Goal: Task Accomplishment & Management: Use online tool/utility

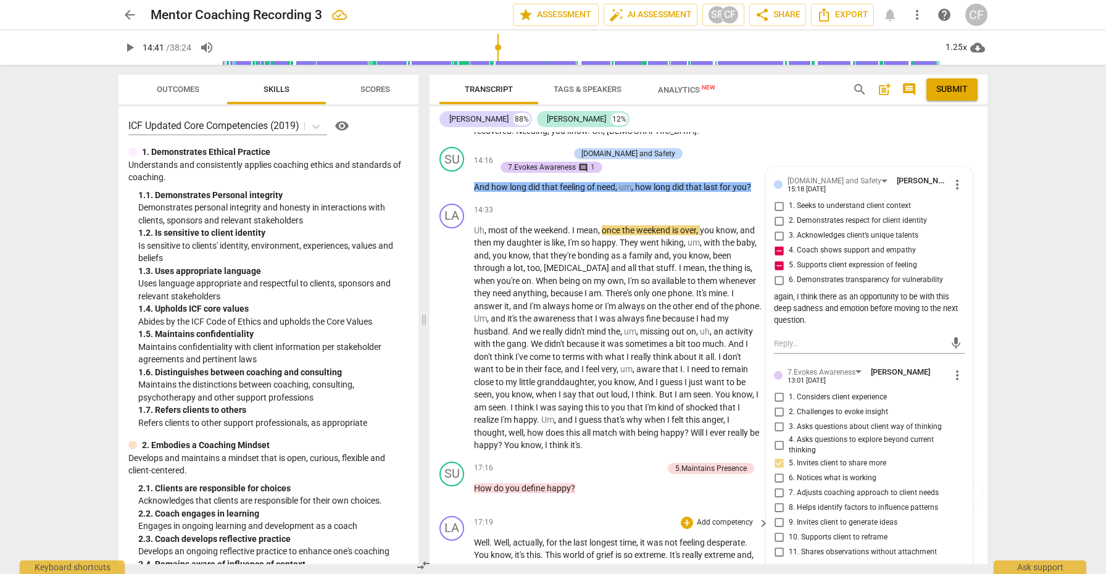
scroll to position [3028, 0]
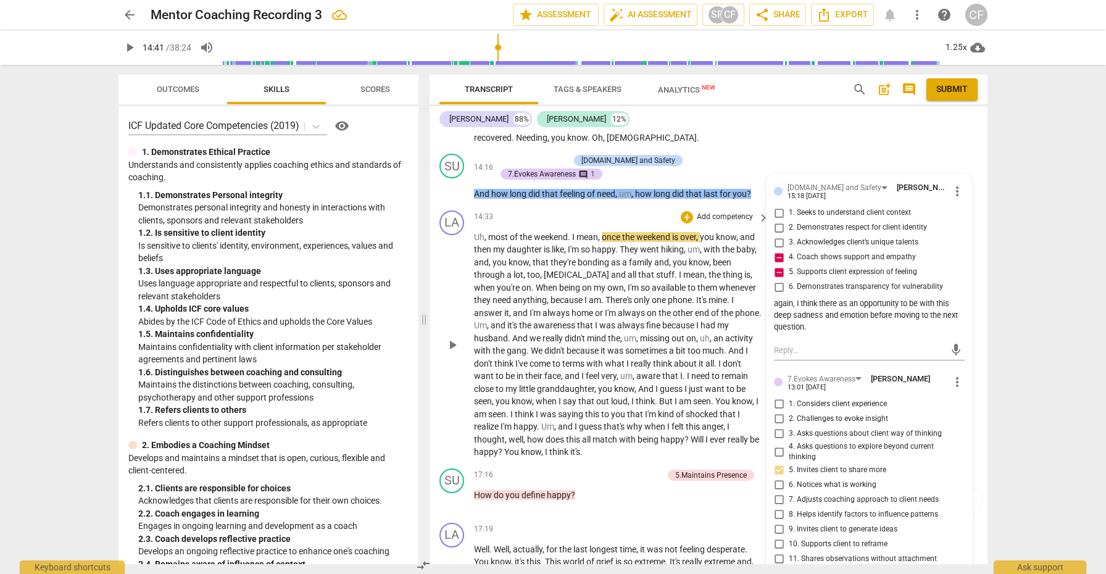
type textarea "yes, much better than asking the informational question about how long it linge…"
click at [452, 349] on span "play_arrow" at bounding box center [452, 345] width 15 height 15
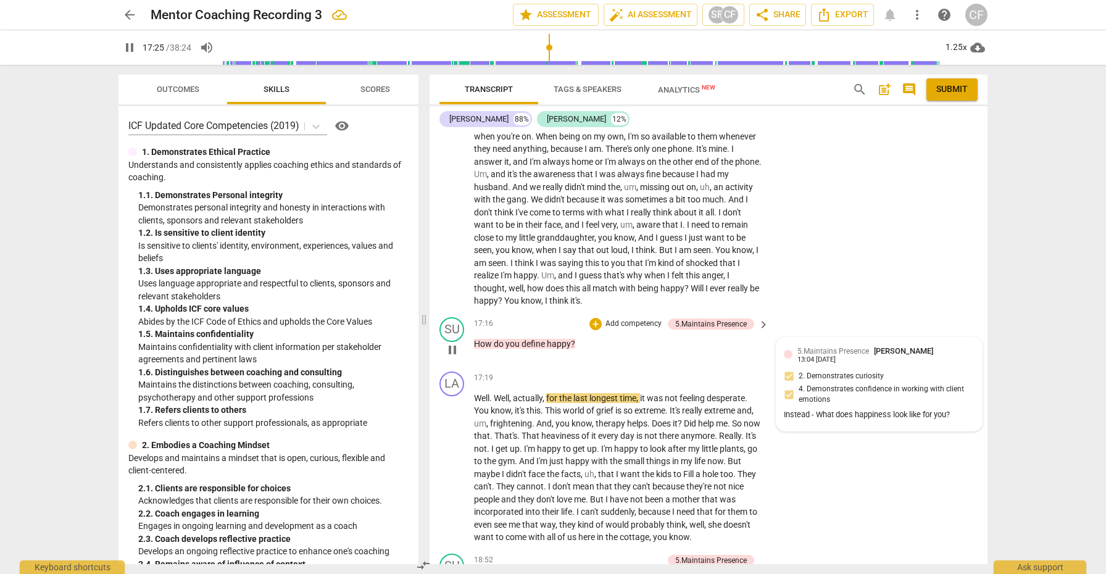
scroll to position [3179, 0]
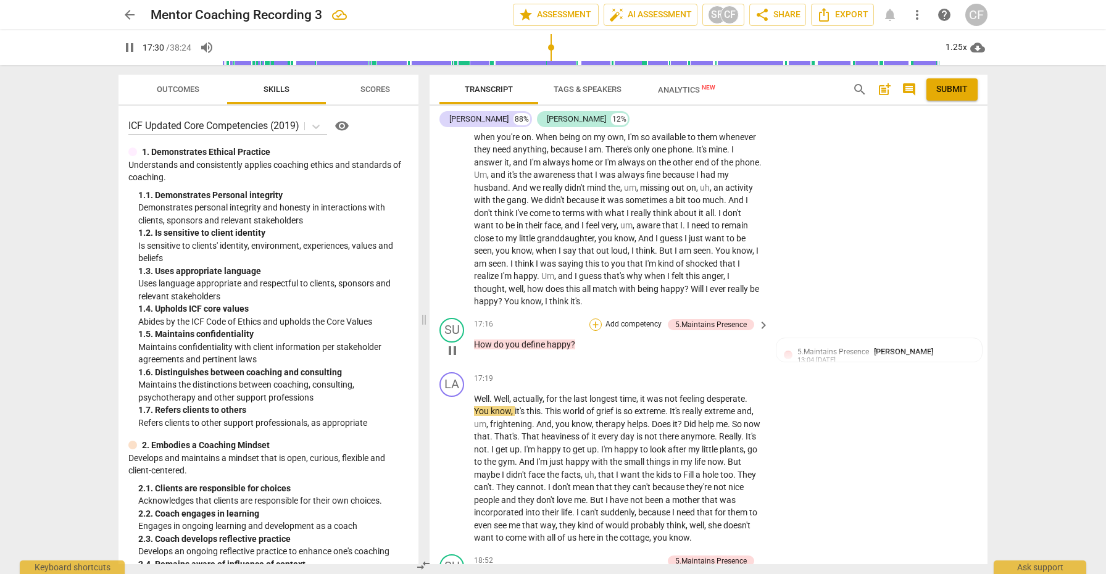
click at [594, 328] on div "+" at bounding box center [595, 324] width 12 height 12
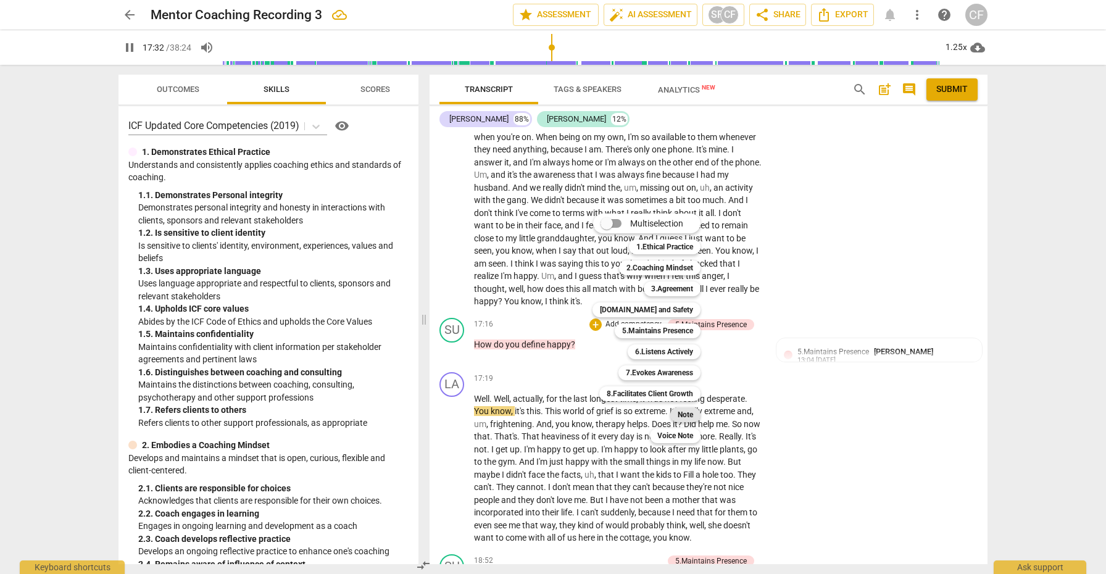
click at [684, 412] on b "Note" at bounding box center [685, 414] width 15 height 15
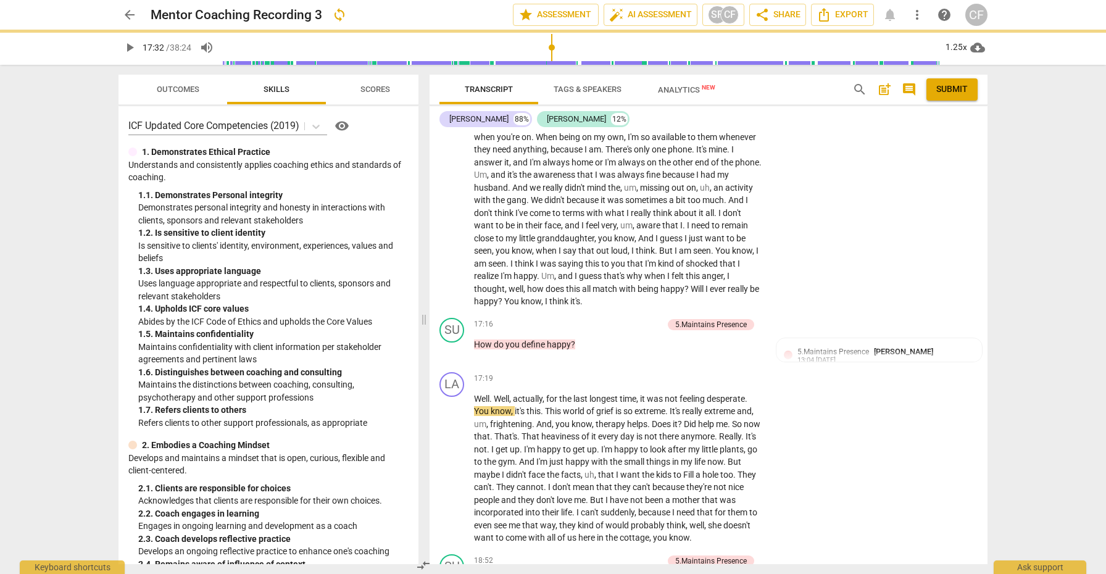
type input "1053"
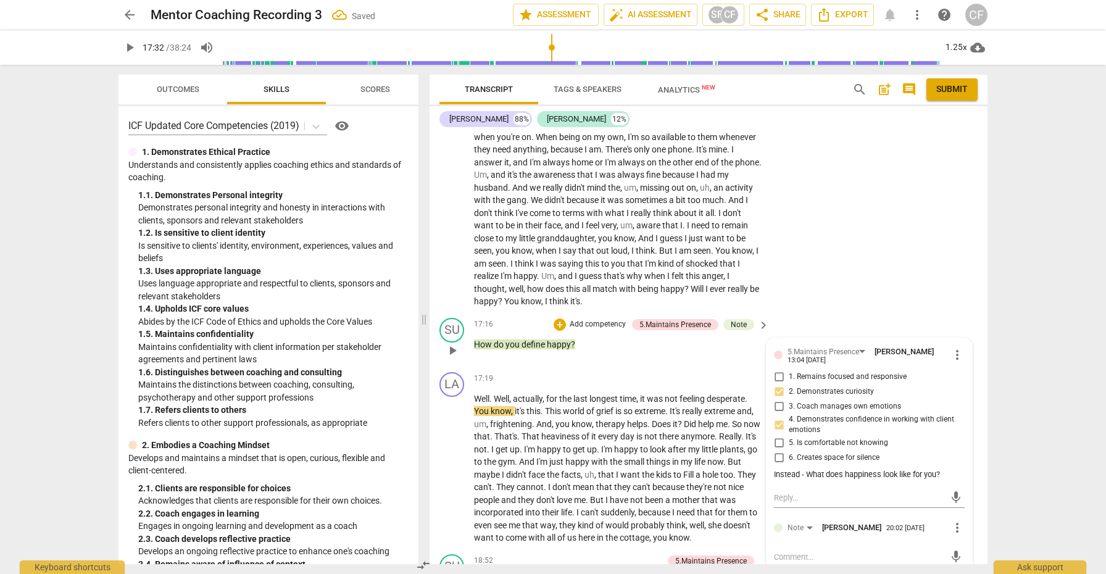
scroll to position [3235, 0]
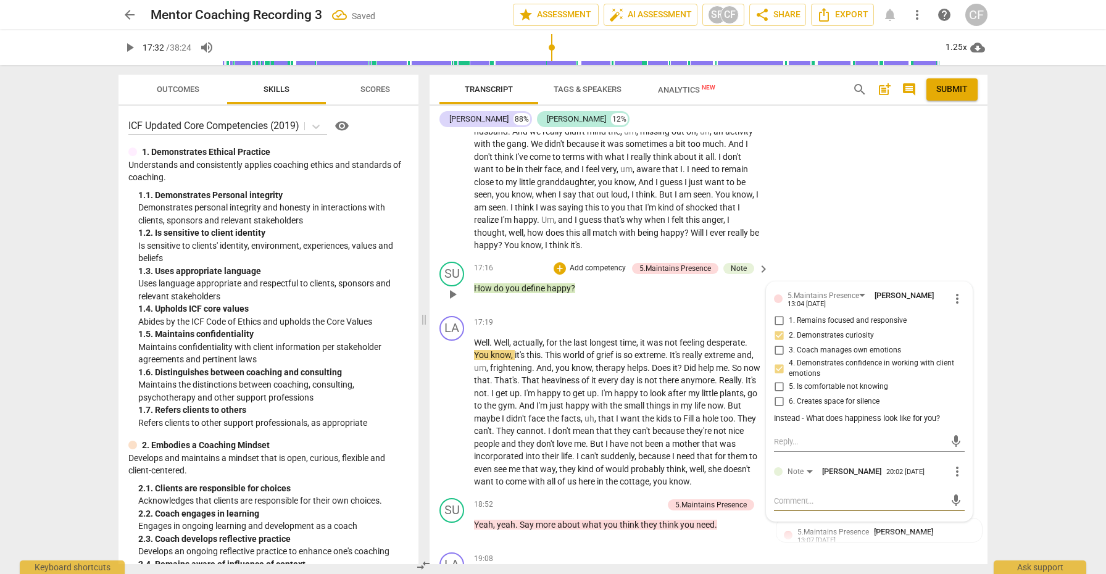
click at [806, 499] on textarea at bounding box center [859, 501] width 171 height 12
type textarea "a"
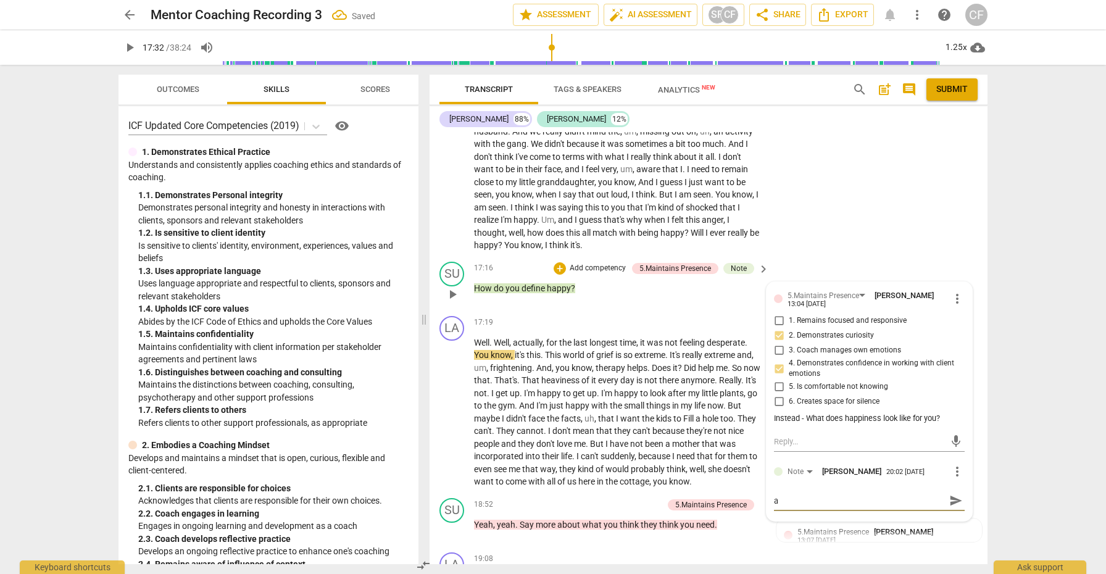
type textarea "a f"
type textarea "a fi"
type textarea "a fin"
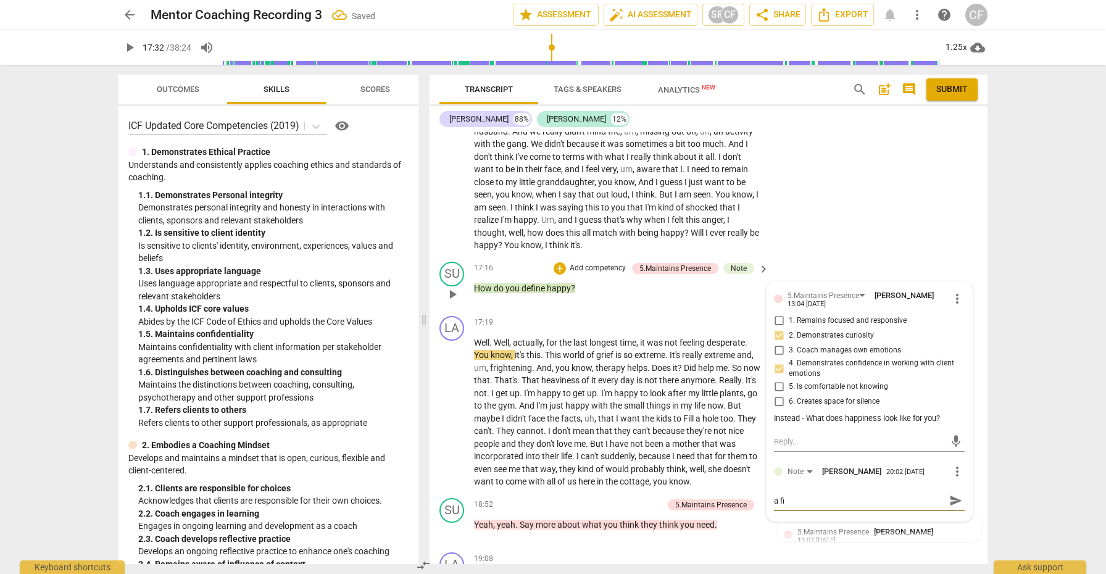
type textarea "a fin"
type textarea "a fine"
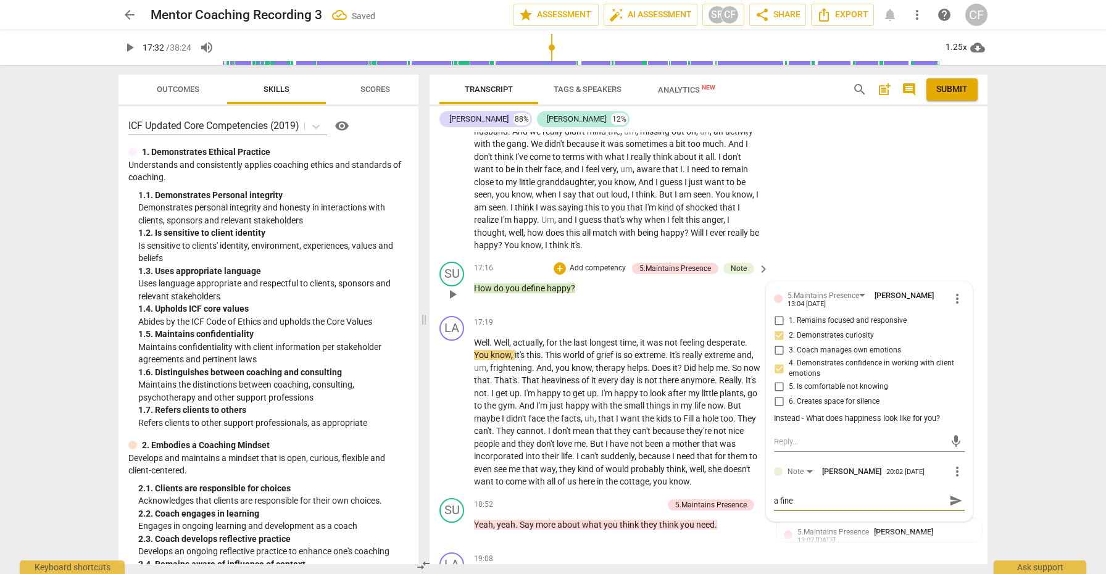
type textarea "a fine c"
type textarea "a fine ch"
type textarea "a fine cho"
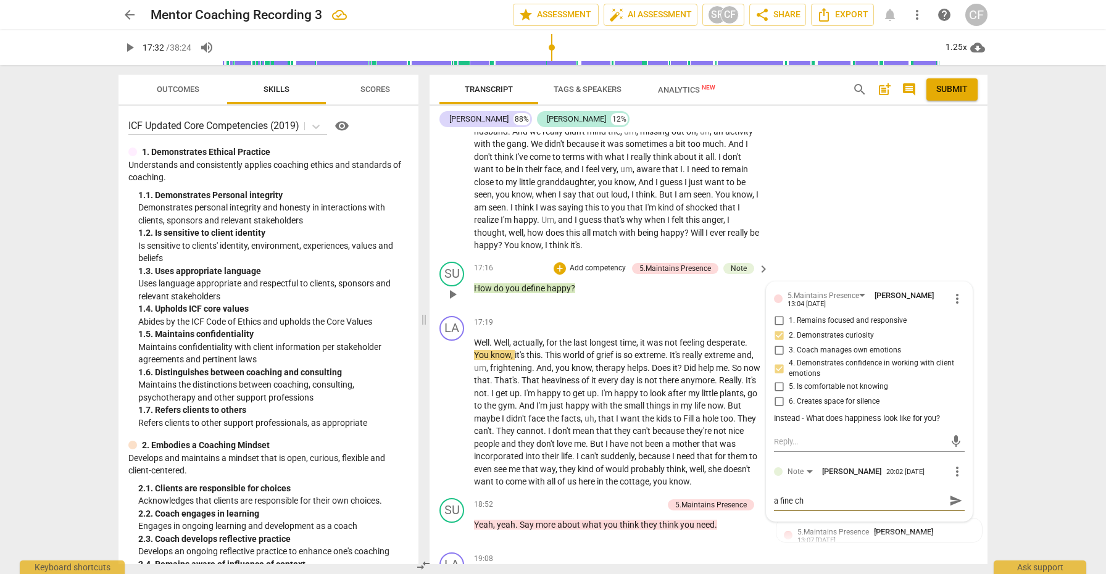
type textarea "a fine cho"
type textarea "a fine [PERSON_NAME]"
type textarea "a fine choic"
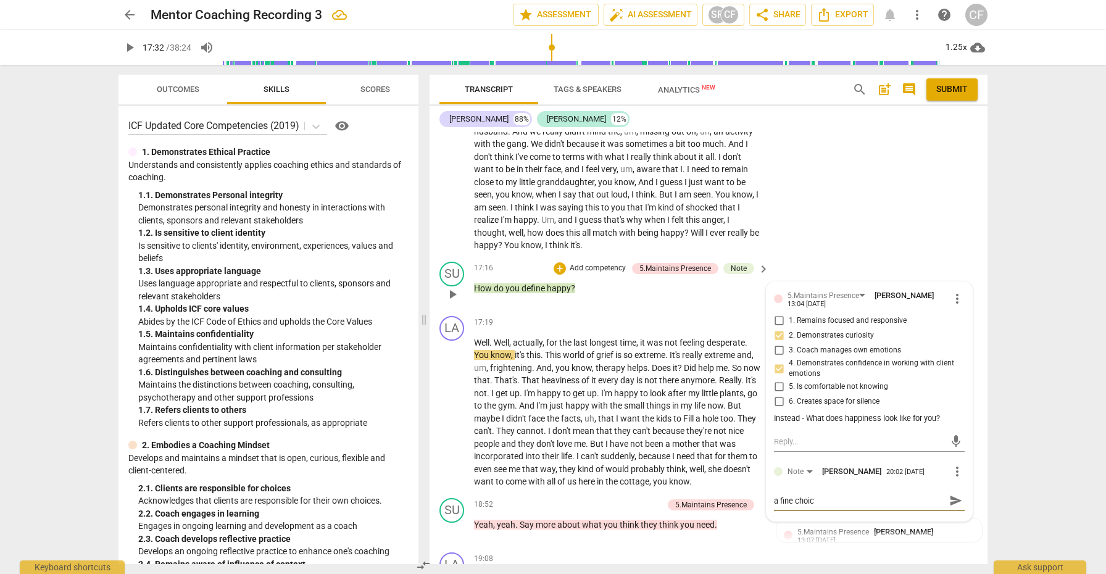
type textarea "a fine choice"
type textarea "a fine choice p"
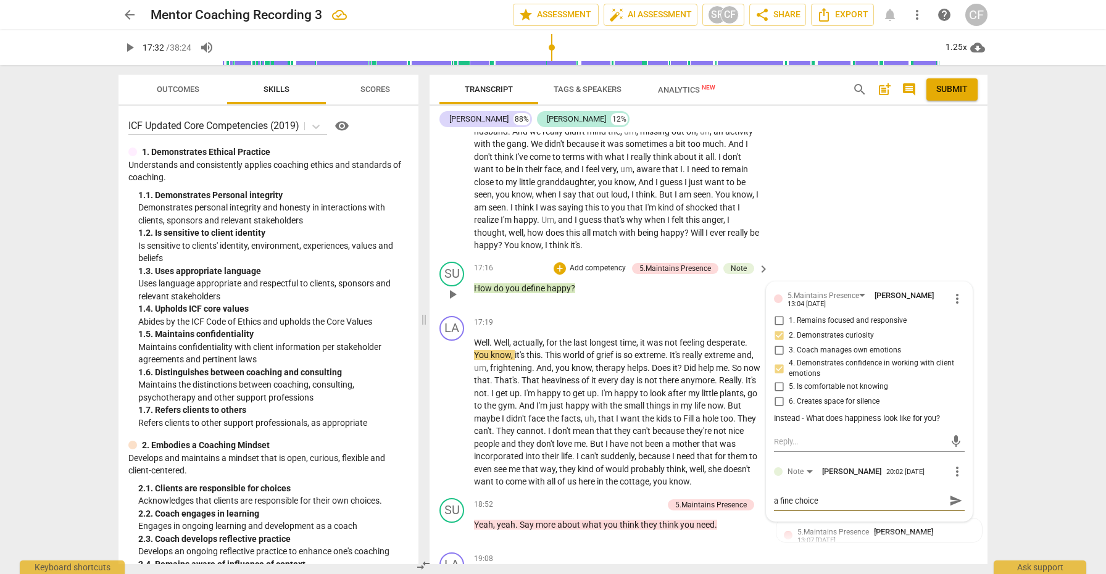
type textarea "a fine choice p"
type textarea "a fine choice po"
type textarea "a fine choice poi"
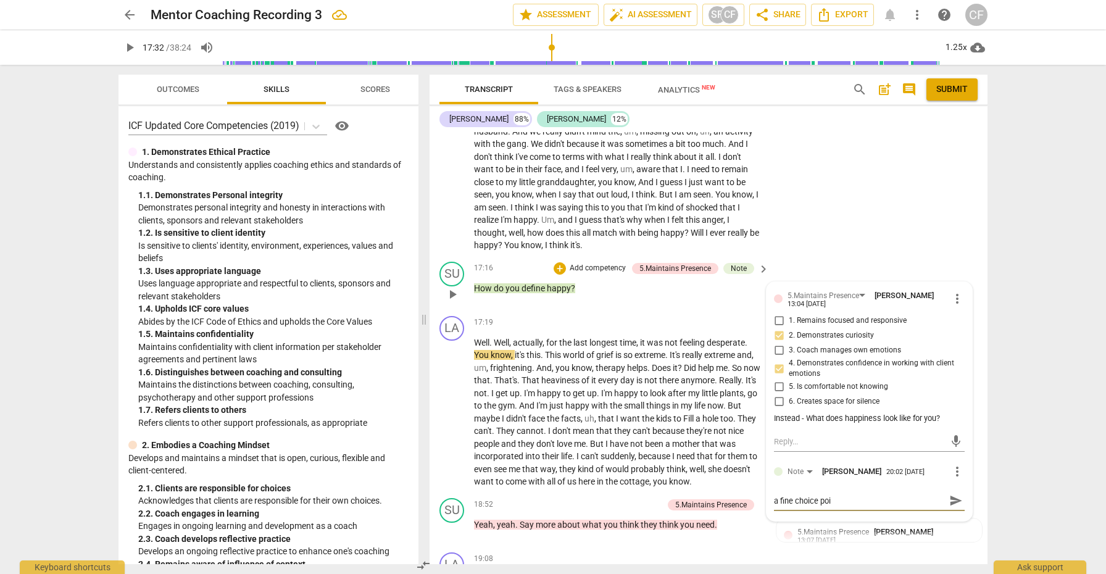
type textarea "a fine choice poin"
type textarea "a fine choice point"
type textarea "a fine choice point."
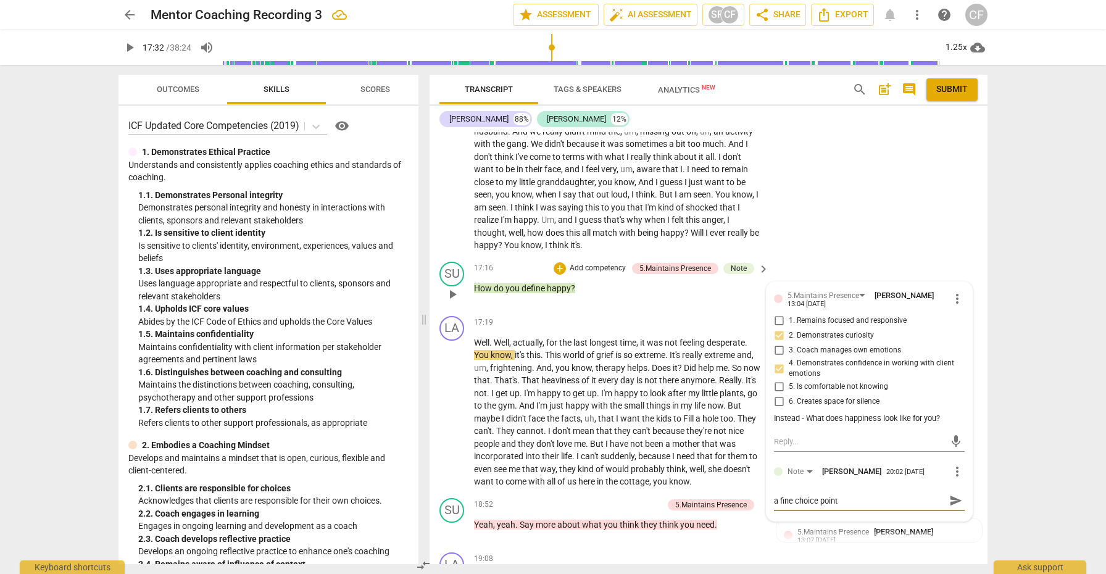
type textarea "a fine choice point."
type textarea "a fine choice point.."
type textarea "a fine choice point..."
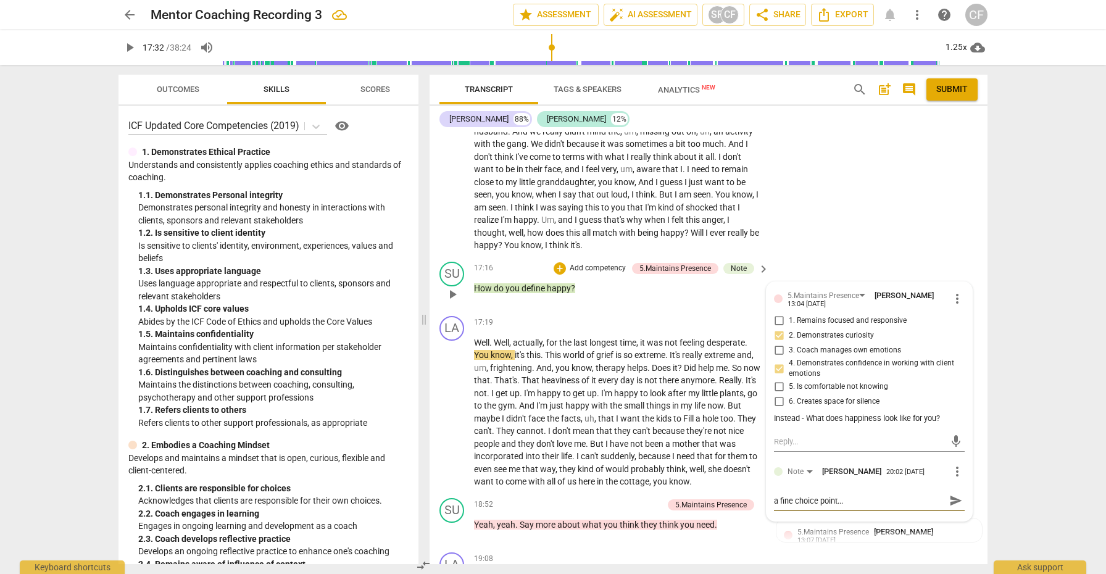
type textarea "a fine choice point...a"
type textarea "a fine choice point...an"
type textarea "a fine choice point...and"
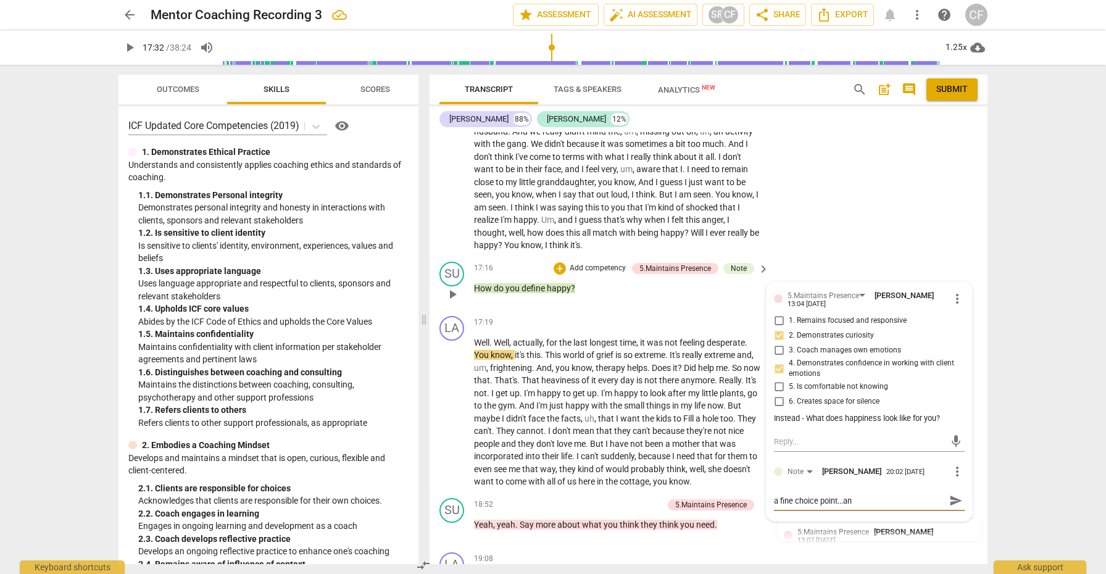
type textarea "a fine choice point...and"
type textarea "a fine choice point...and I"
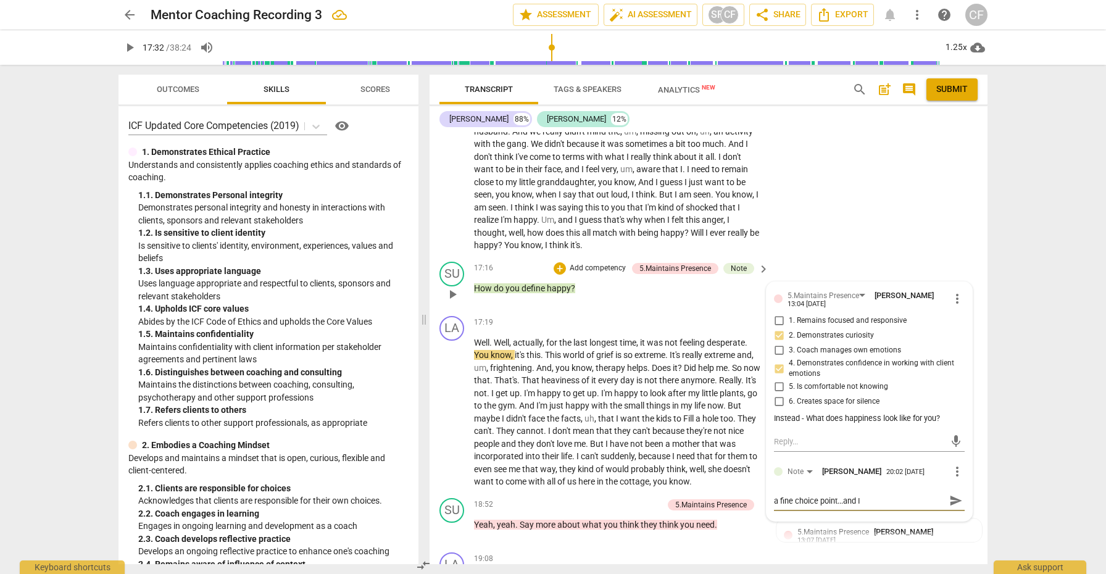
type textarea "a fine choice point...and I"
type textarea "a fine choice point...and I w"
type textarea "a fine choice point...and I"
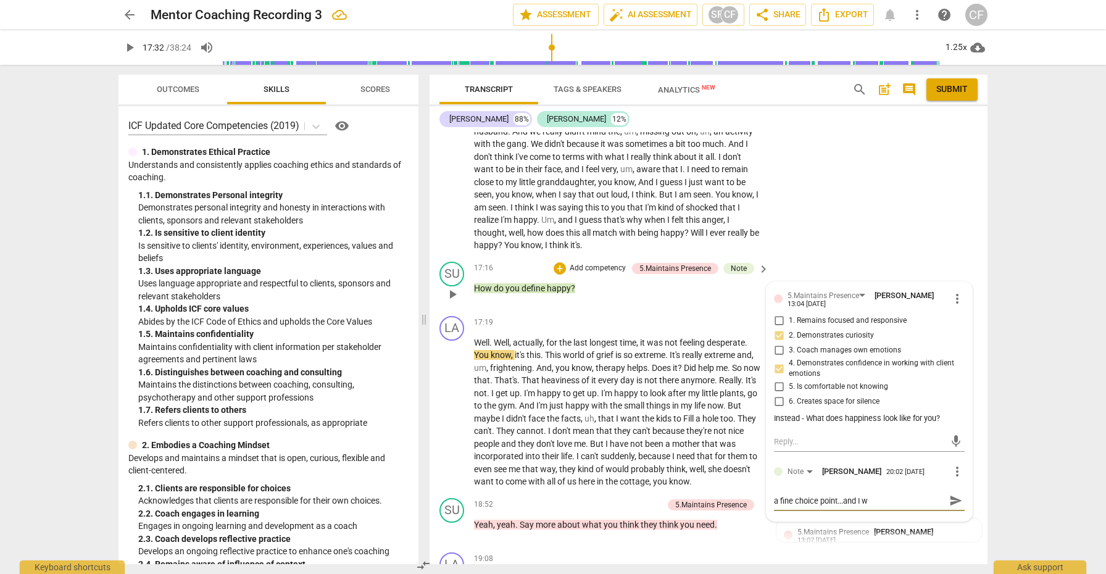
type textarea "a fine choice point...and I"
type textarea "a fine choice point...and I a"
type textarea "a fine choice point...and I al"
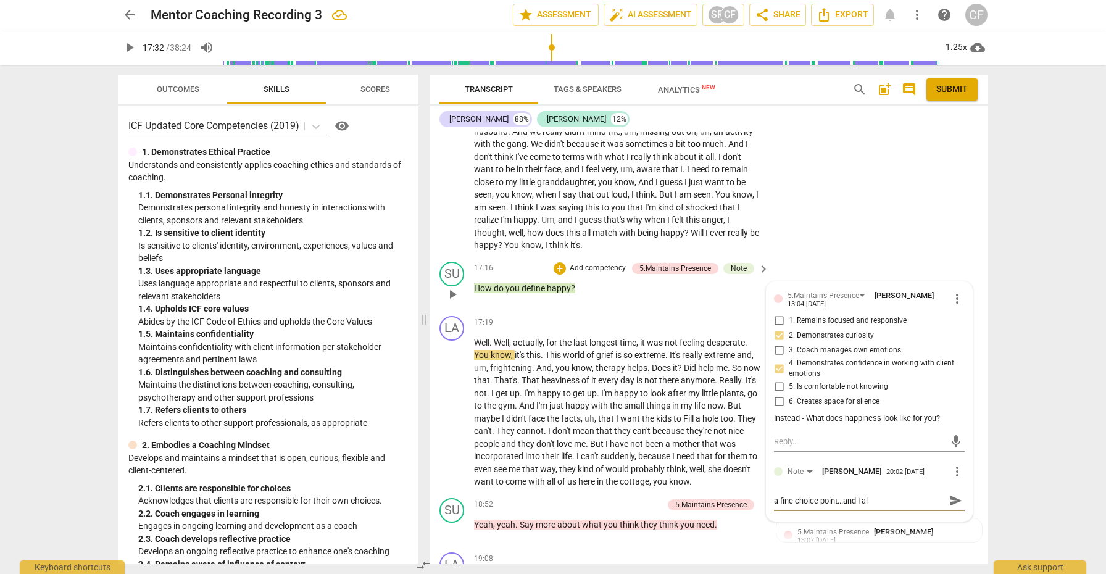
type textarea "a fine choice point...and I als"
type textarea "a fine choice point...and I also"
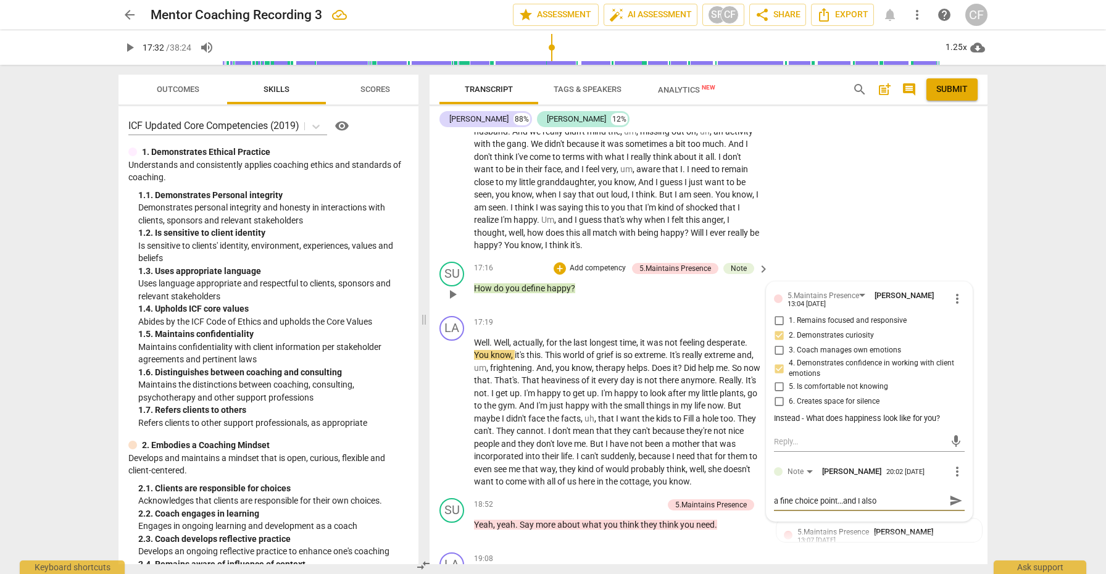
type textarea "a fine choice point...and I also"
type textarea "a fine choice point...and I also w"
type textarea "a fine choice point...and I also wo"
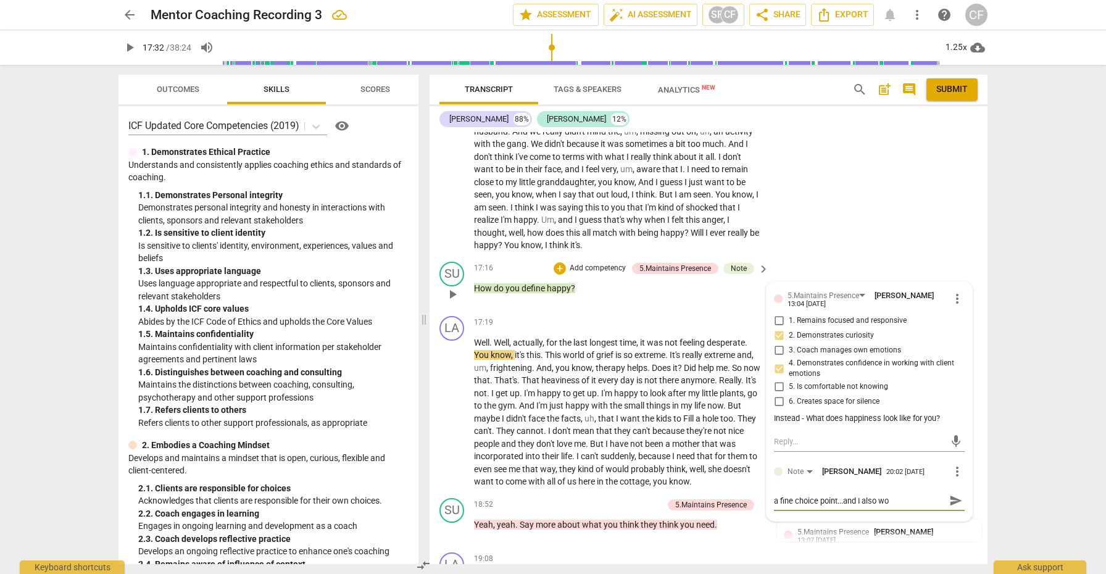
type textarea "a fine choice point...and I also won"
type textarea "a fine choice point...and I also wond"
type textarea "a fine choice point...and I also wonde"
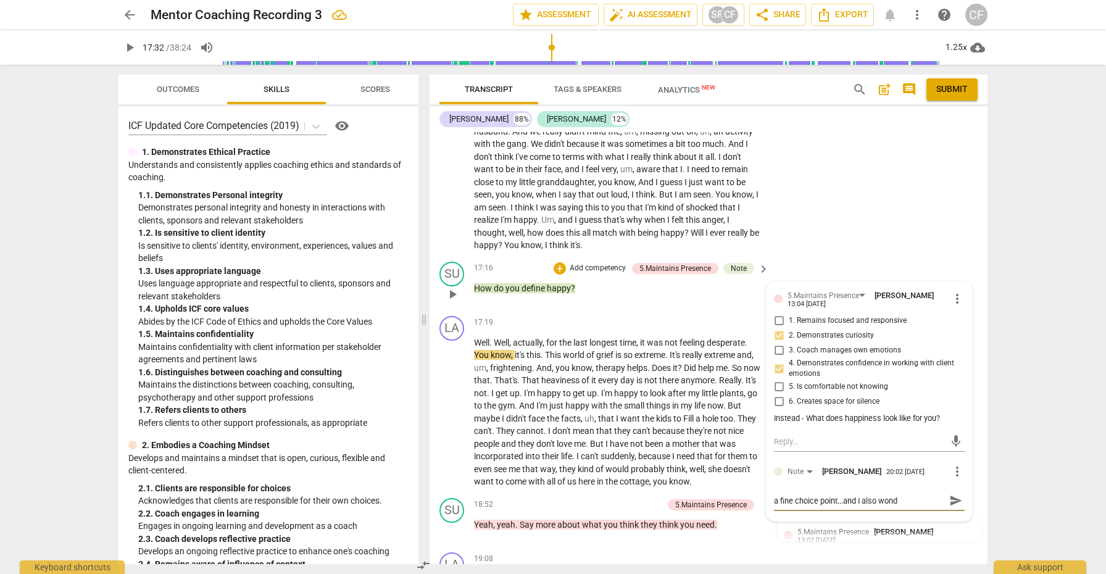
type textarea "a fine choice point...and I also wonde"
type textarea "a fine choice point...and I also wonder"
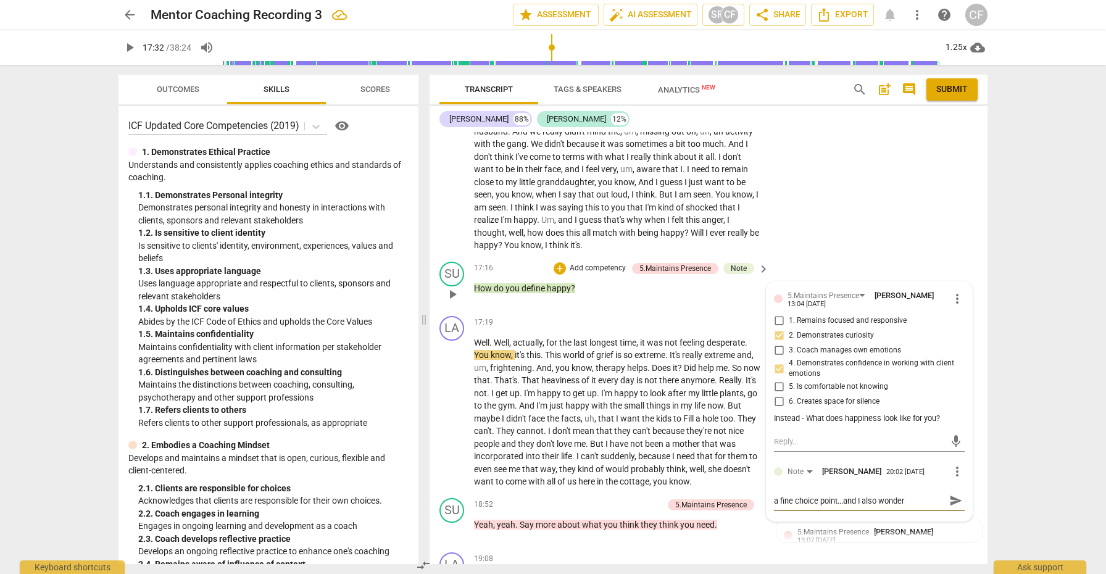
type textarea "a fine choice point...and I also wonder a"
type textarea "a fine choice point...and I also wonder ab"
type textarea "a fine choice point...and I also wonder abo"
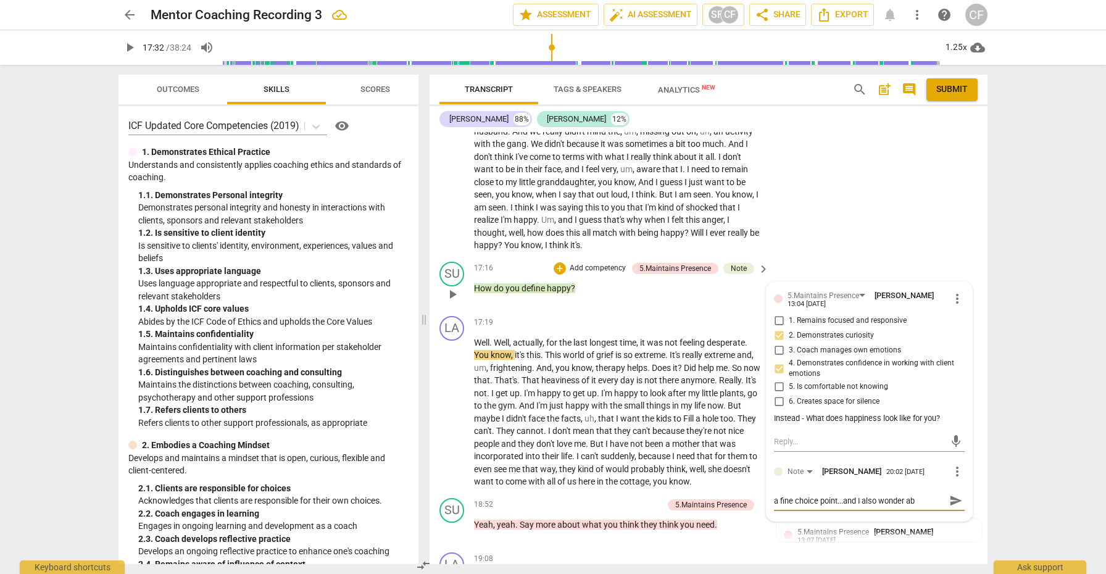
type textarea "a fine choice point...and I also wonder abo"
type textarea "a fine choice point...and I also wonder abou"
type textarea "a fine choice point...and I also wonder about"
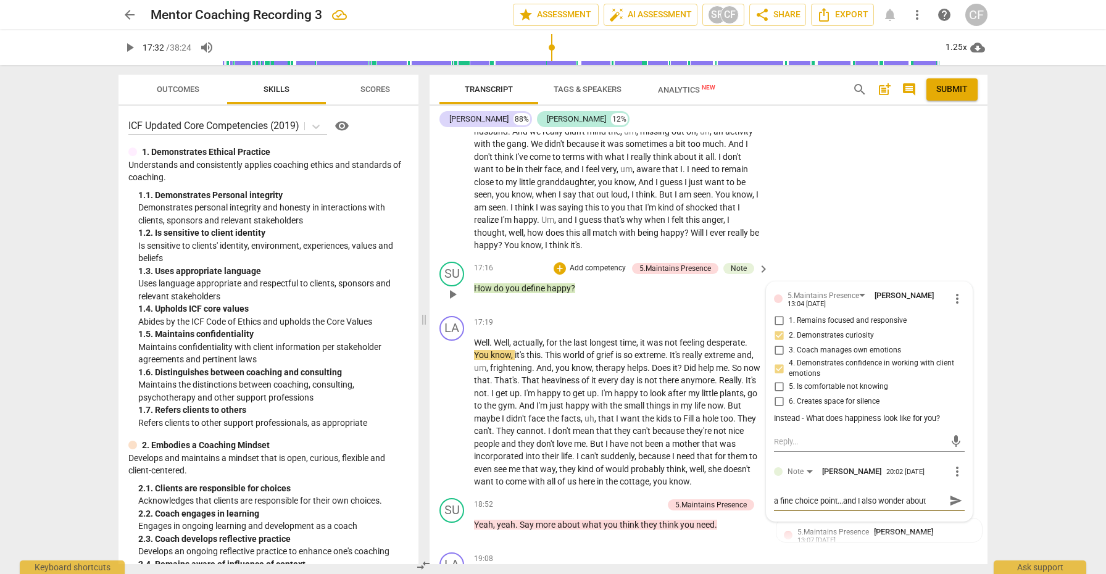
type textarea "a fine choice point...and I also wonder about"
type textarea "a fine choice point...and I also wonder about t"
type textarea "a fine choice point...and I also wonder about th"
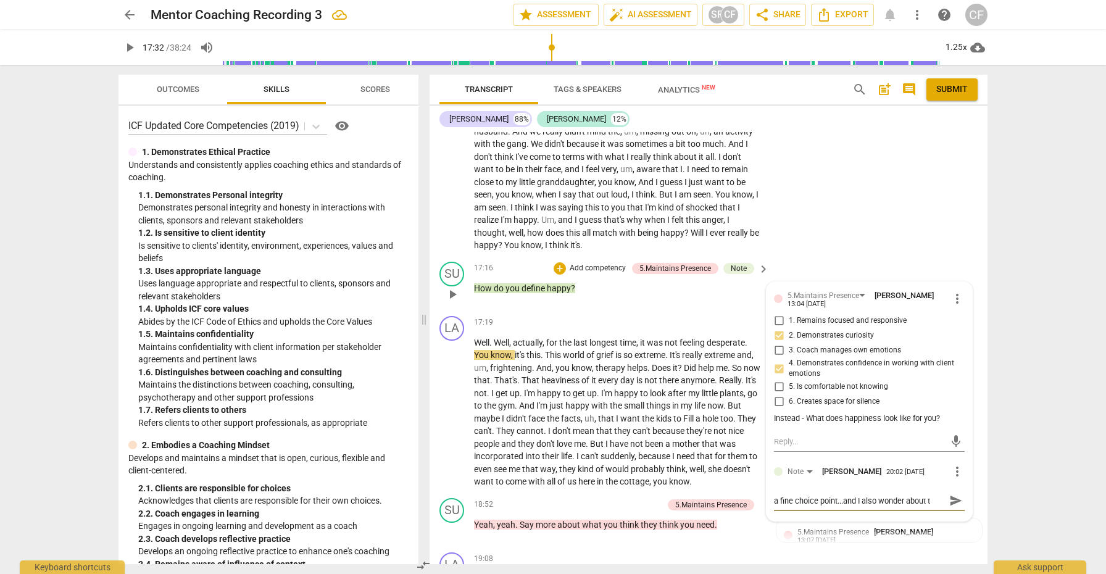
type textarea "a fine choice point...and I also wonder about th"
type textarea "a fine choice point...and I also wonder about the"
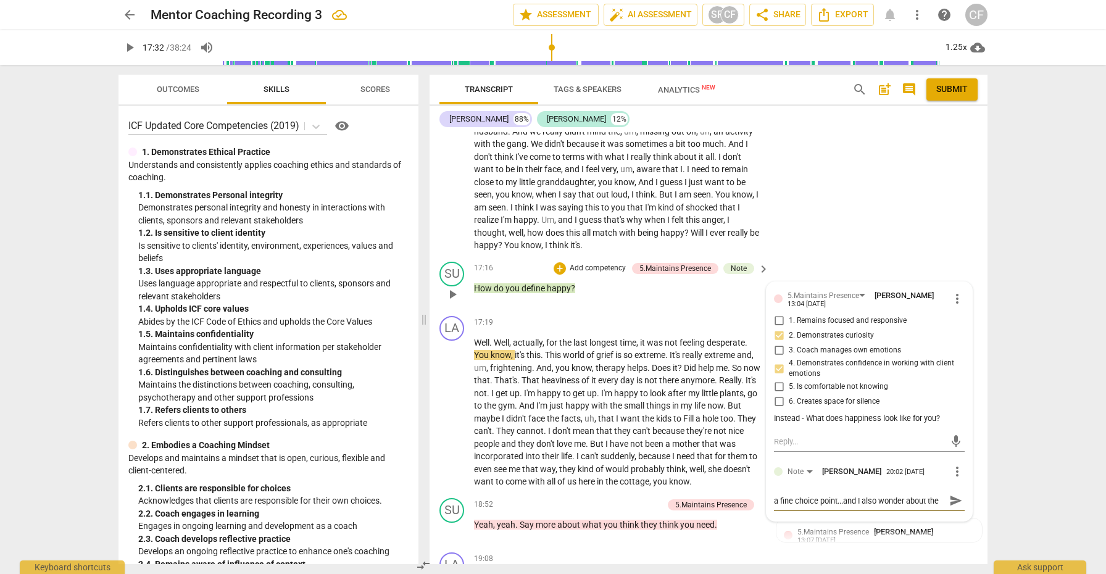
type textarea "a fine choice point...and I also wonder about the"
type textarea "a fine choice point...and I also wonder about the ""
type textarea "a fine choice point...and I also wonder about the "i"
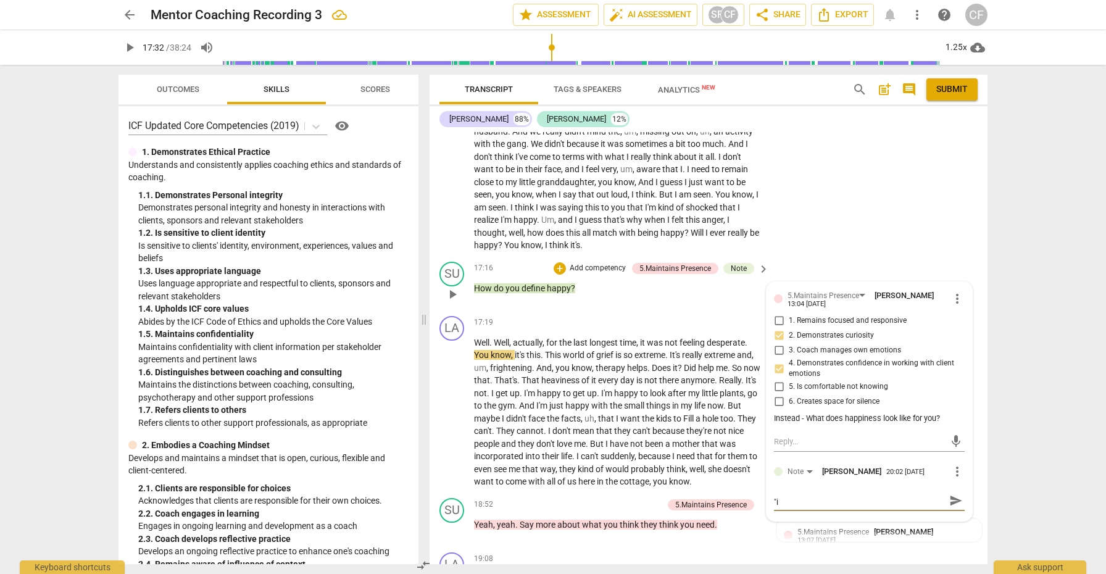
type textarea "a fine choice point...and I also wonder about the "I"
type textarea "a fine choice point...and I also wonder about the "I w"
type textarea "a fine choice point...and I also wonder about the "I"
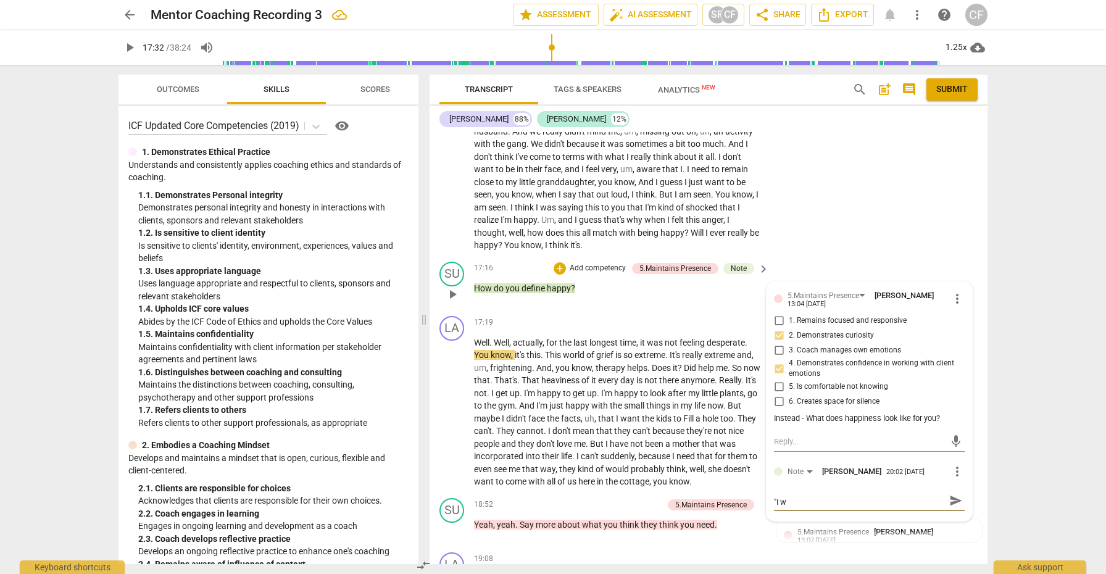
type textarea "a fine choice point...and I also wonder about the "I"
type textarea "a fine choice point...and I also wonder about the "I k"
type textarea "a fine choice point...and I also wonder about the "I ku"
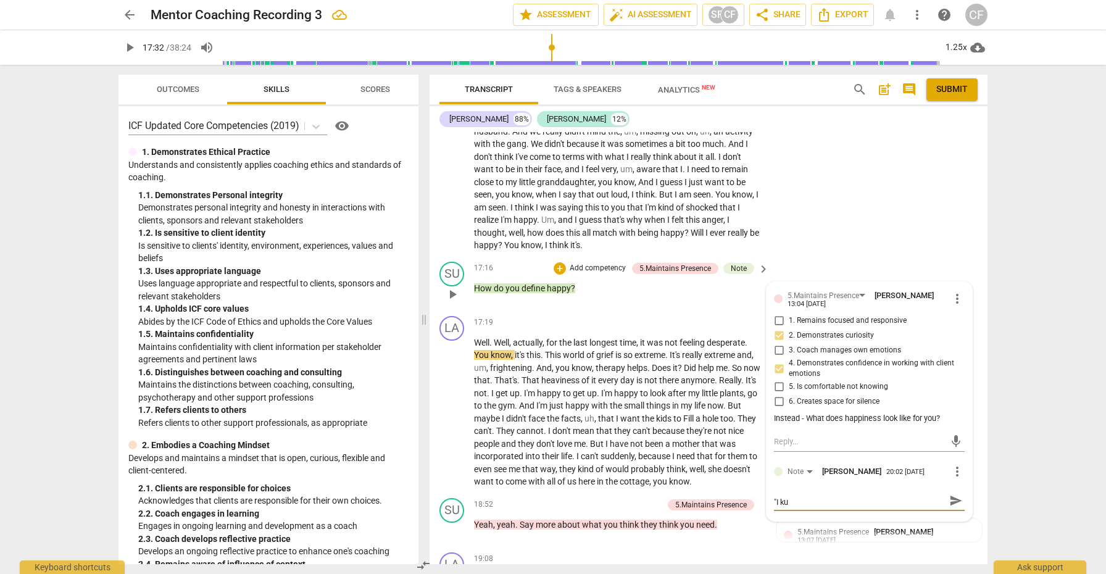
type textarea "a fine choice point...and I also wonder about the "I kui"
type textarea "a fine choice point...and I also wonder about the "I kuis"
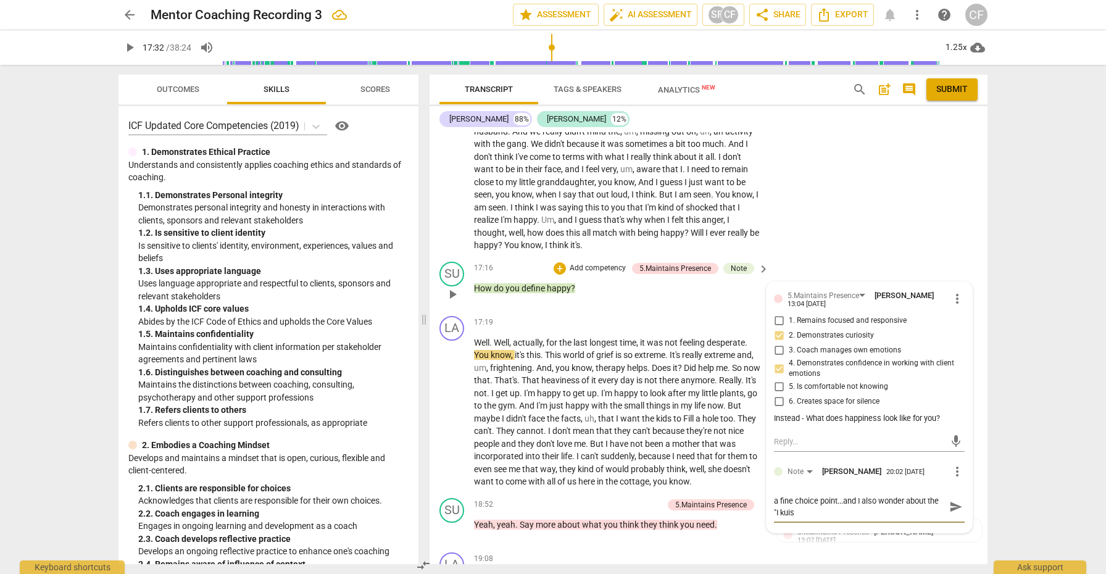
type textarea "a fine choice point...and I also wonder about the "I kuist"
type textarea "a fine choice point...and I also wonder about the "I kuis"
type textarea "a fine choice point...and I also wonder about the "I kui"
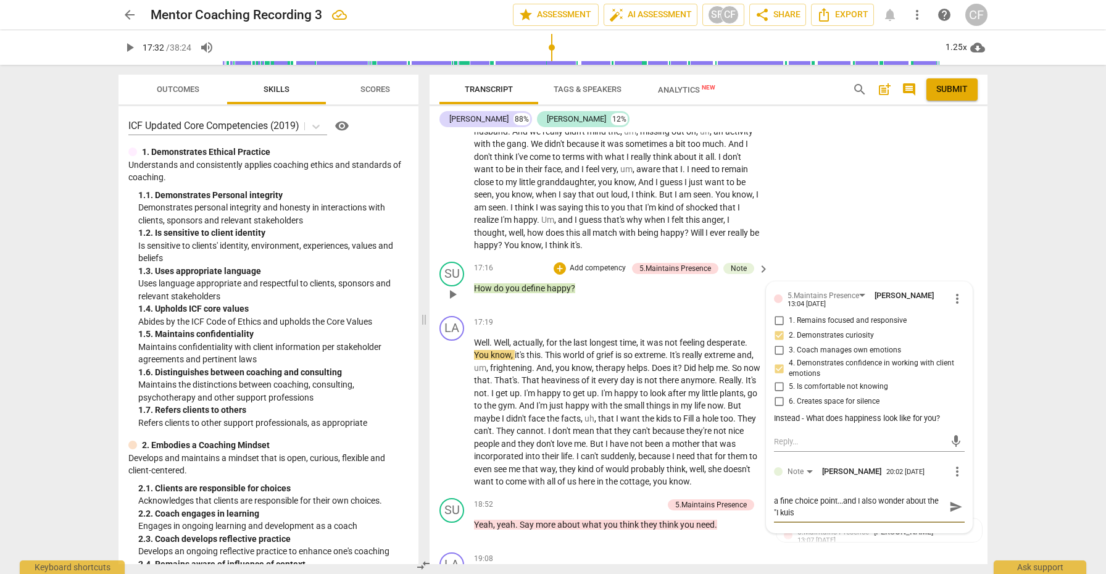
type textarea "a fine choice point...and I also wonder about the "I kui"
type textarea "a fine choice point...and I also wonder about the "I ku"
type textarea "a fine choice point...and I also wonder about the "I k"
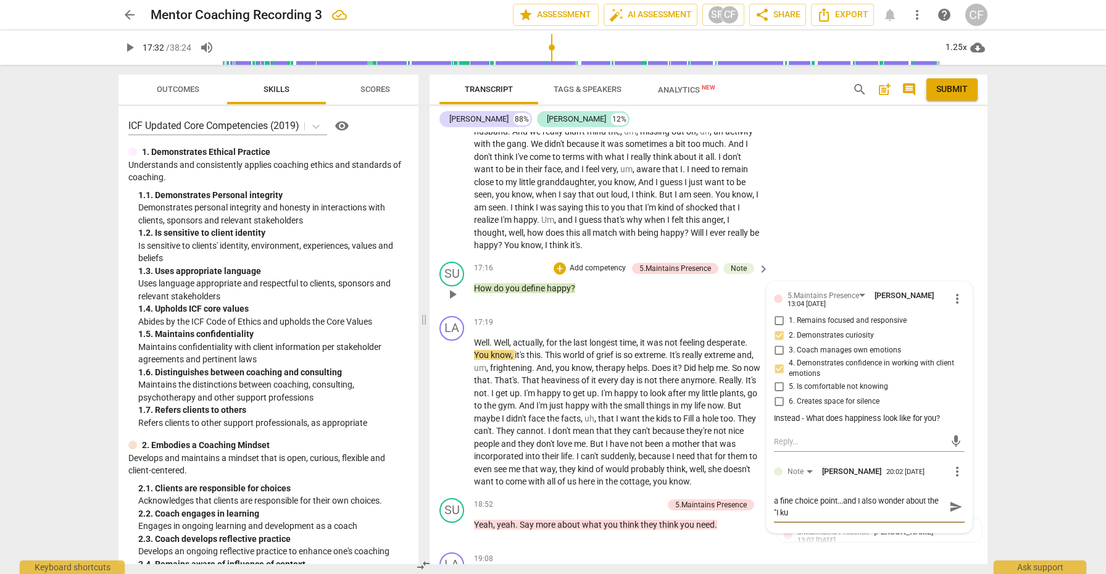
type textarea "a fine choice point...and I also wonder about the "I k"
type textarea "a fine choice point...and I also wonder about the "I"
type textarea "a fine choice point...and I also wonder about the "I j"
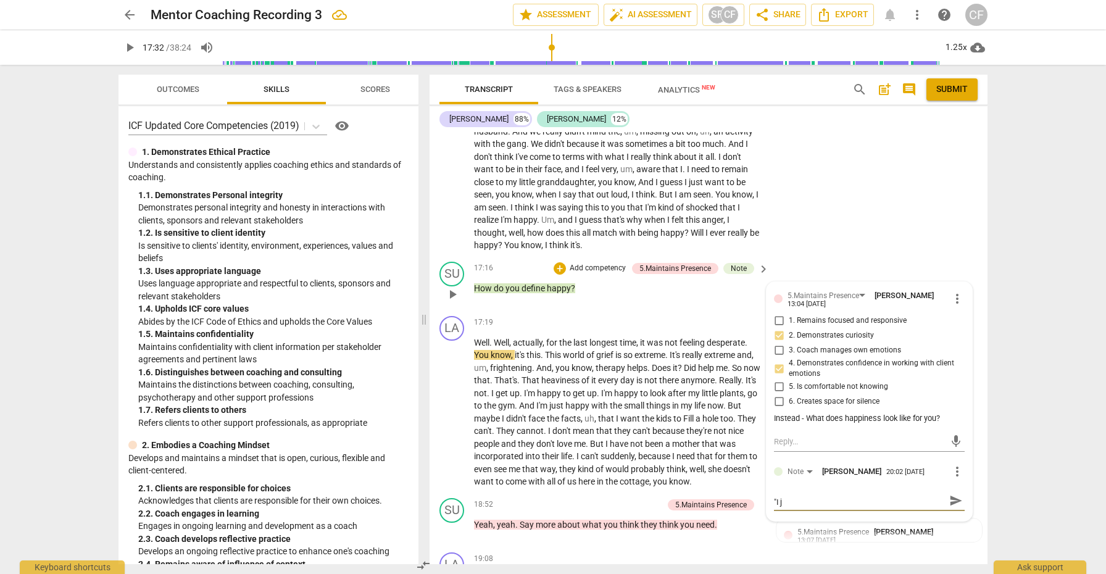
type textarea "a fine choice point...and I also wonder about the "I ju"
type textarea "a fine choice point...and I also wonder about the "I jus"
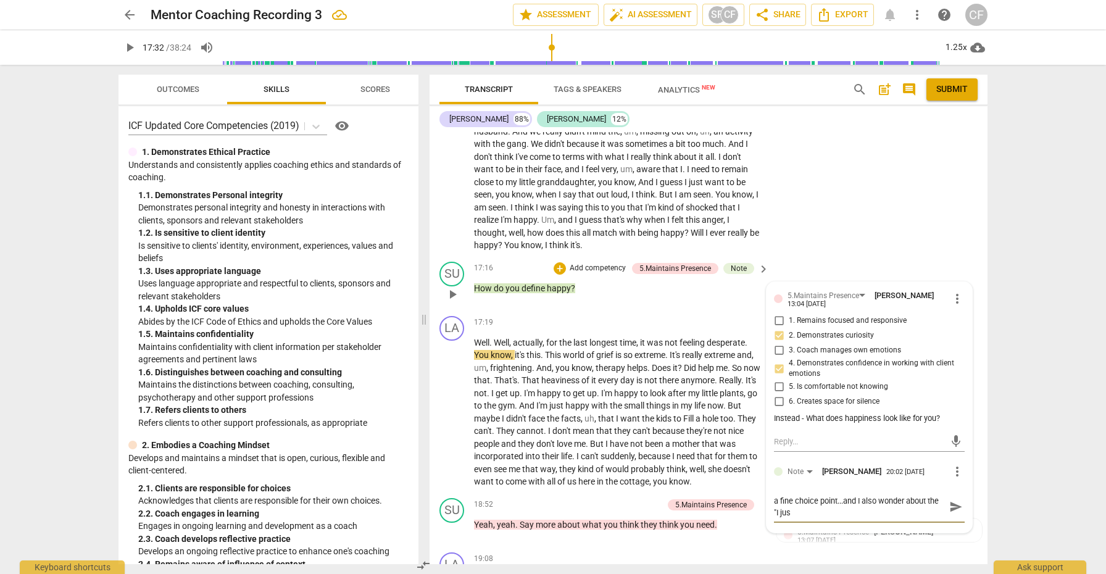
type textarea "a fine choice point...and I also wonder about the "I just"
type textarea "a fine choice point...and I also wonder about the "I just w"
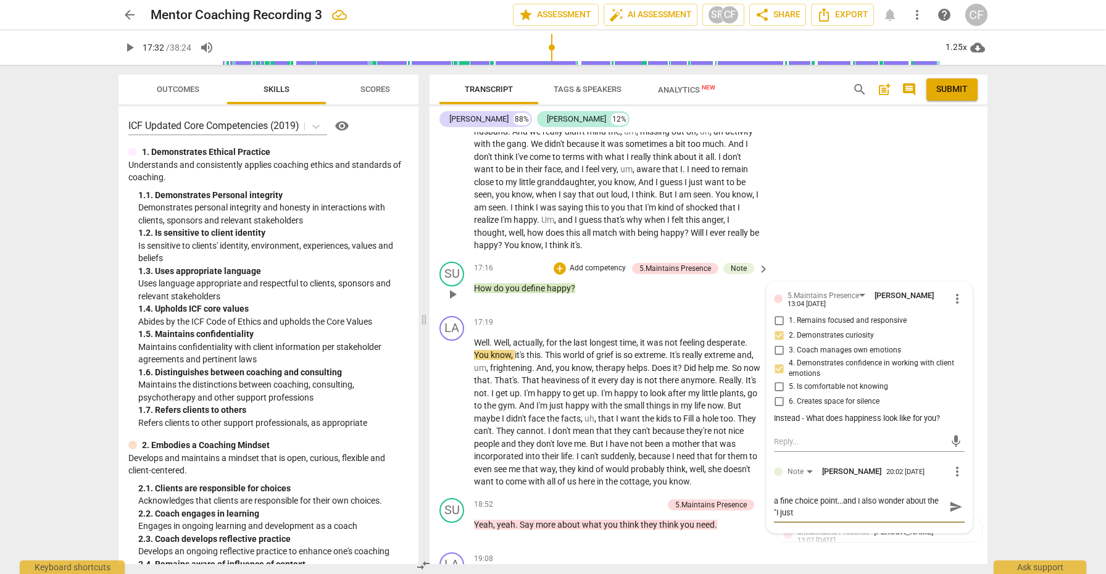
type textarea "a fine choice point...and I also wonder about the "I just w"
type textarea "a fine choice point...and I also wonder about the "I just wa"
type textarea "a fine choice point...and I also wonder about the "I just wan"
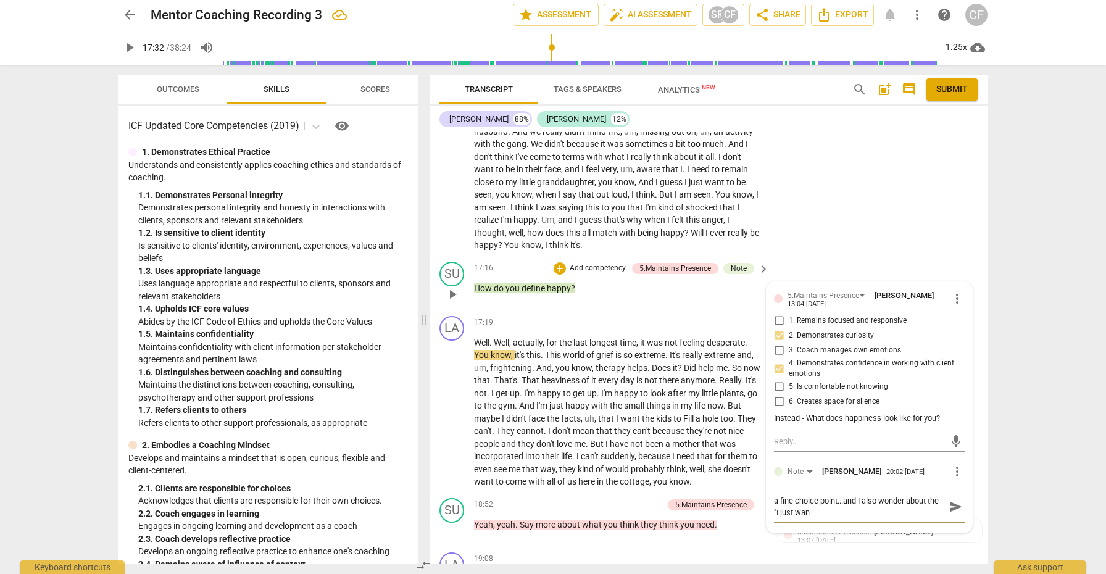
type textarea "a fine choice point...and I also wonder about the "I just want"
type textarea "a fine choice point...and I also wonder about the "I just want t"
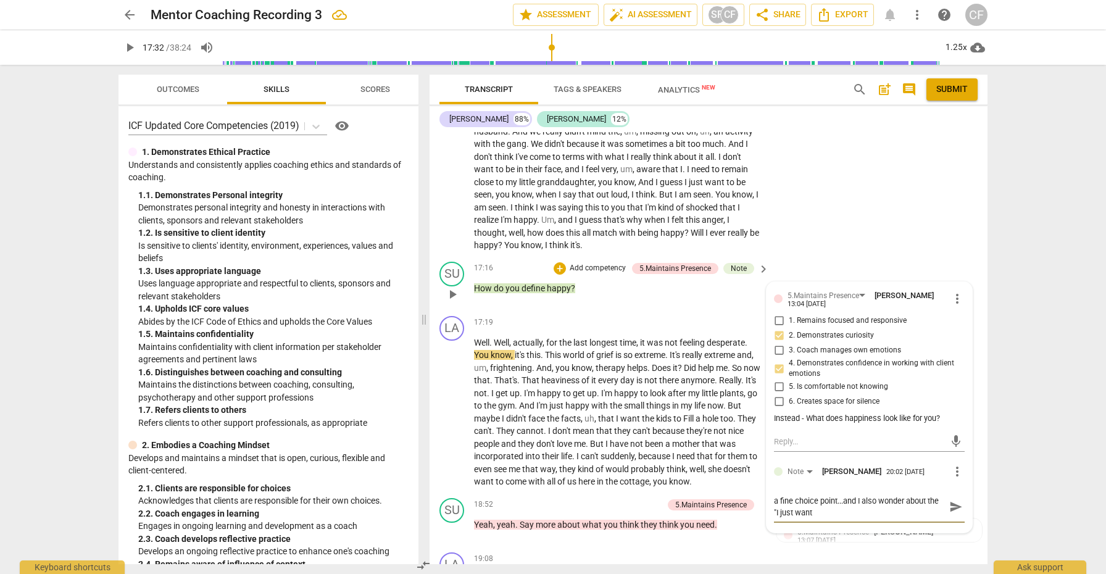
type textarea "a fine choice point...and I also wonder about the "I just want t"
type textarea "a fine choice point...and I also wonder about the "I just want to"
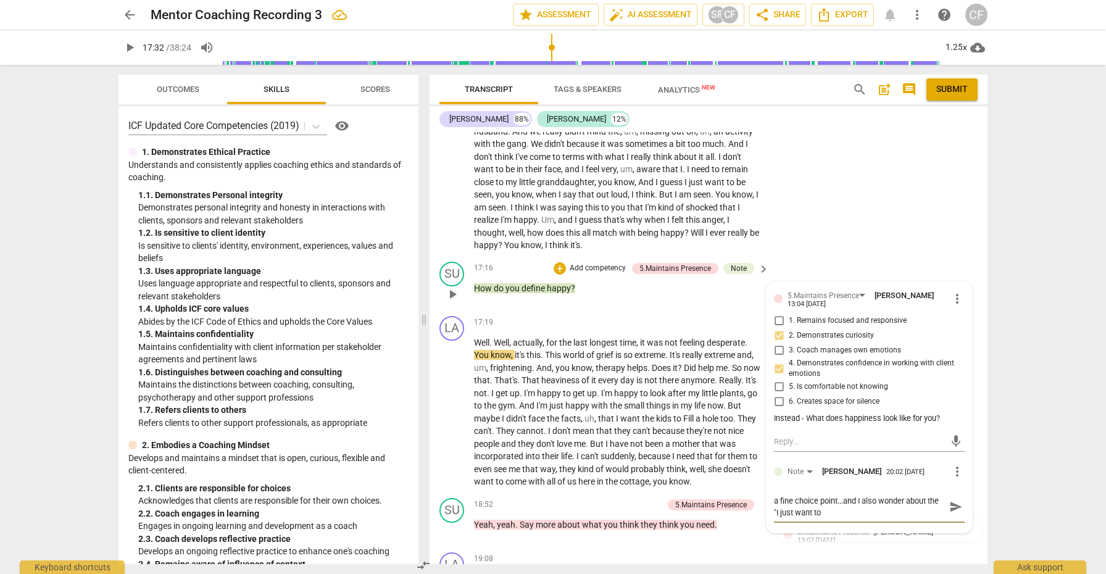
type textarea "a fine choice point...and I also wonder about the "I just want to b"
type textarea "a fine choice point...and I also wonder about the "I just want to be"
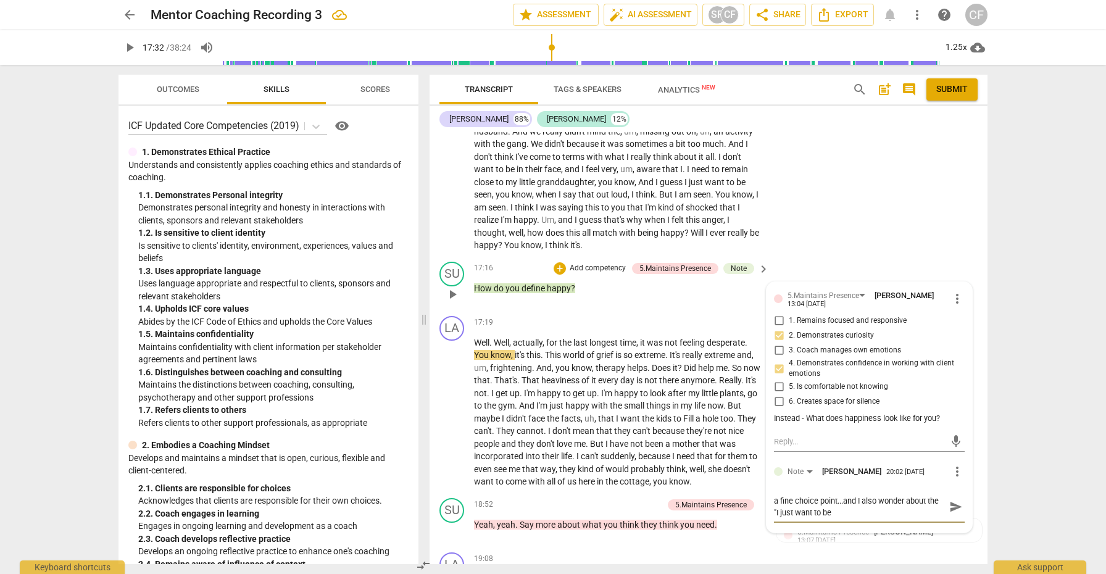
type textarea "a fine choice point...and I also wonder about the "I just want to be"
type textarea "a fine choice point...and I also wonder about the "I just want to be s"
type textarea "a fine choice point...and I also wonder about the "I just want to be se"
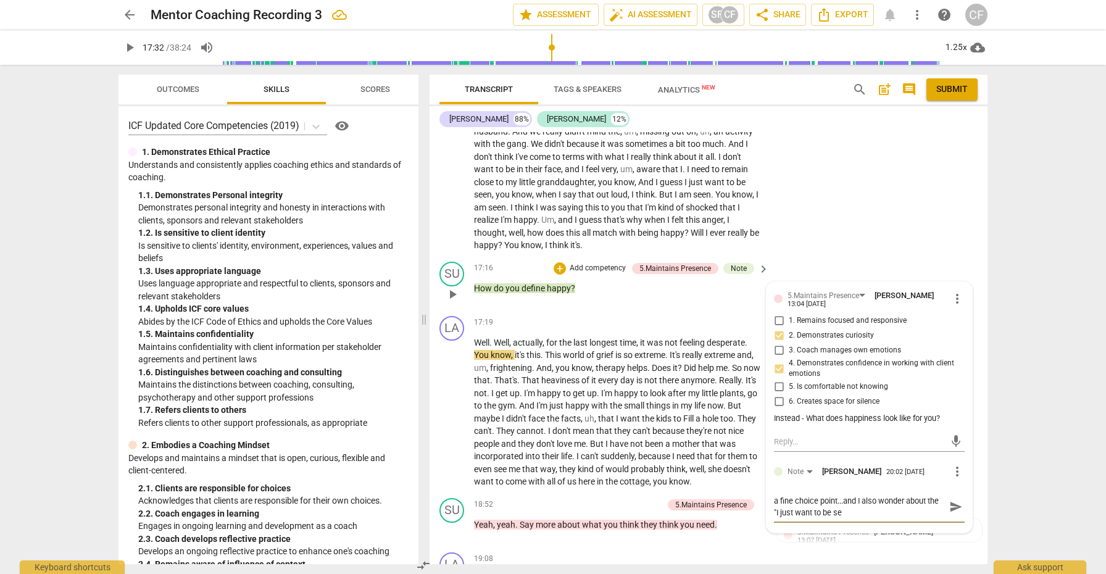
type textarea "a fine choice point...and I also wonder about the "I just want to be see"
type textarea "a fine choice point...and I also wonder about the "I just want to be seen"
type textarea "a fine choice point...and I also wonder about the "I just want to be seen."
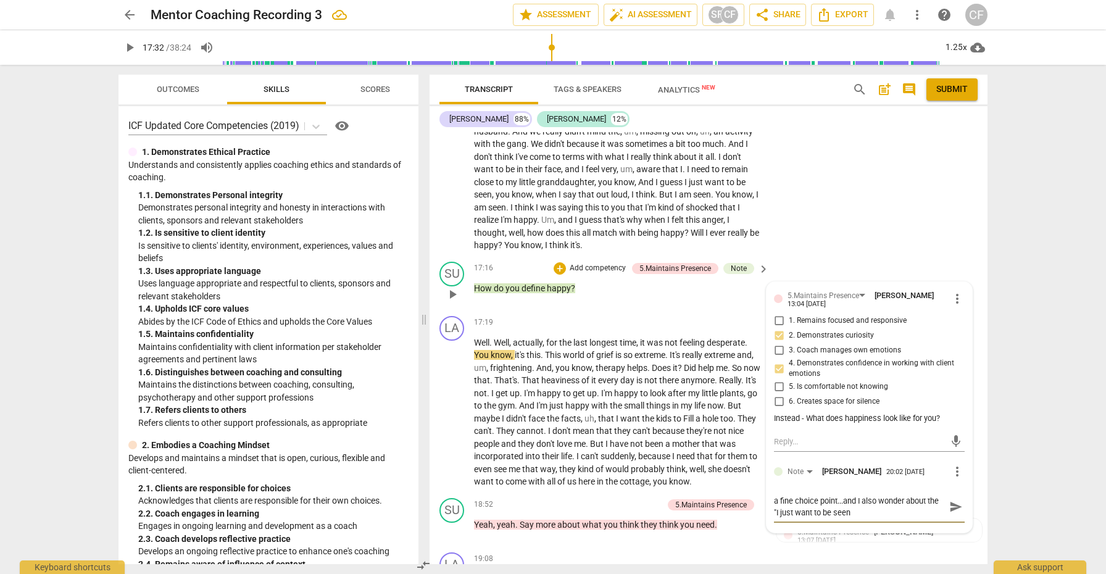
type textarea "a fine choice point...and I also wonder about the "I just want to be seen."
type textarea "a fine choice point...and I also wonder about the "I just want to be seen.."
type textarea "a fine choice point...and I also wonder about the "I just want to be seen..."
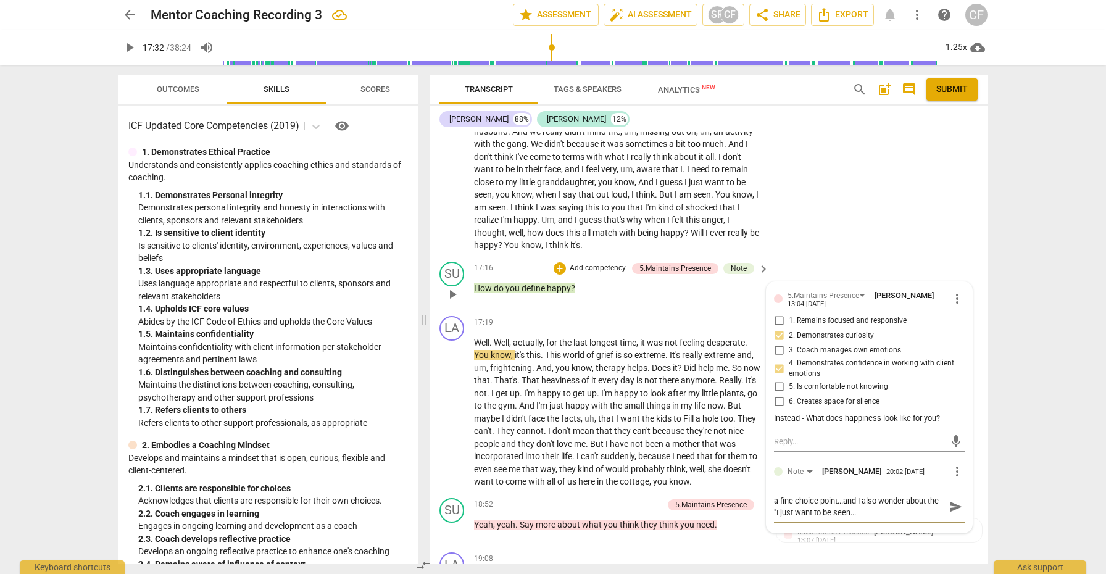
type textarea "a fine choice point...and I also wonder about the "I just want to be seen...b"
type textarea "a fine choice point...and I also wonder about the "I just want to be seen...bu"
type textarea "a fine choice point...and I also wonder about the "I just want to be seen...but"
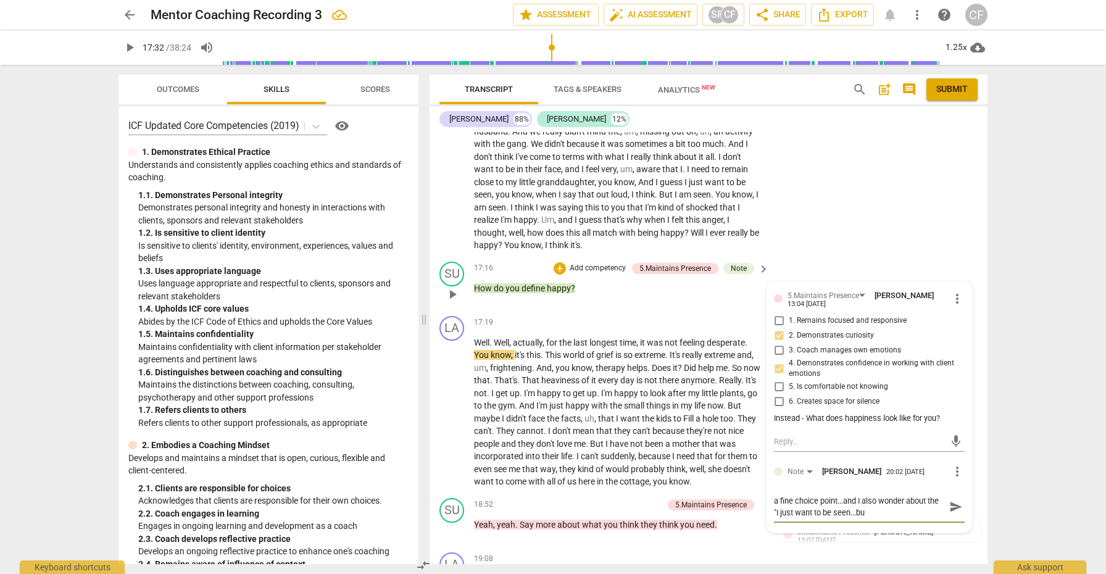
type textarea "a fine choice point...and I also wonder about the "I just want to be seen...but"
type textarea "a fine choice point...and I also wonder about the "I just want to be seen...but…"
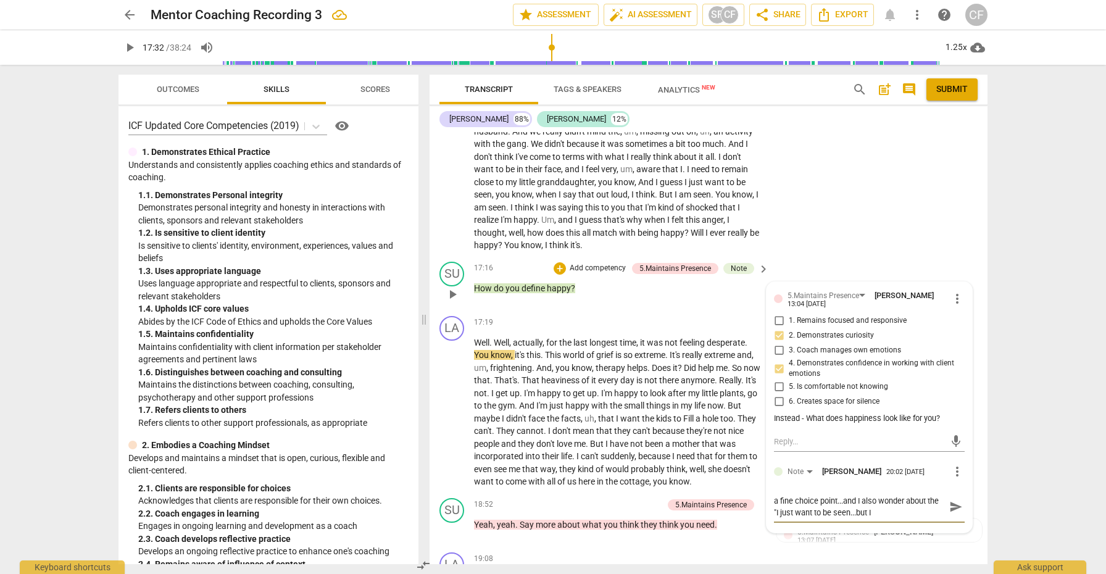
type textarea "a fine choice point...and I also wonder about the "I just want to be seen...but…"
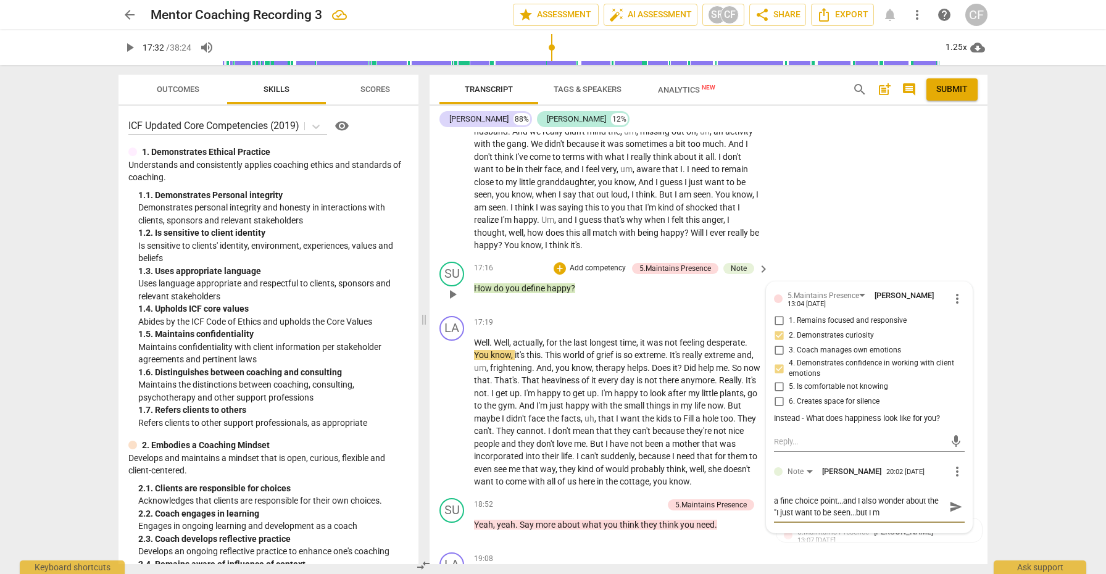
type textarea "a fine choice point...and I also wonder about the "I just want to be seen...but…"
click at [852, 525] on textarea "a fine choice point...and I also wonder about the "I just want to be seen...but…" at bounding box center [859, 518] width 171 height 47
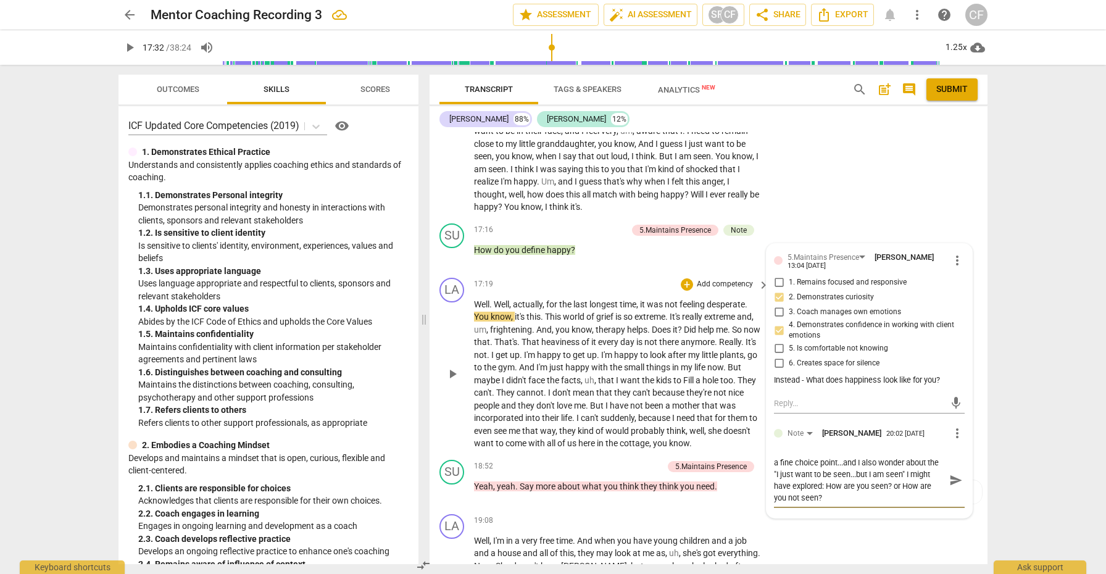
scroll to position [3276, 0]
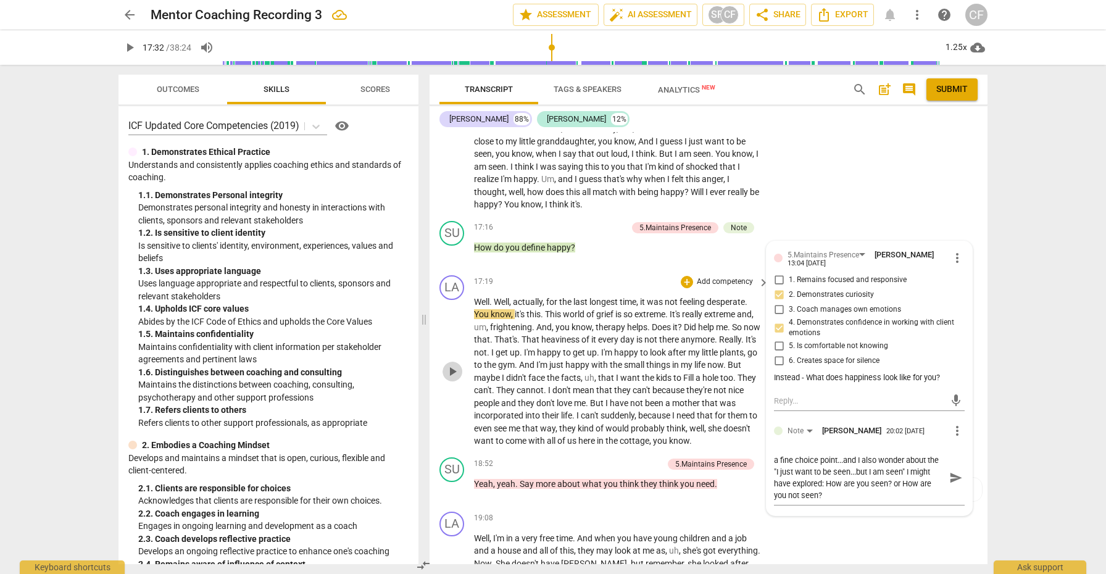
click at [455, 369] on span "play_arrow" at bounding box center [452, 371] width 15 height 15
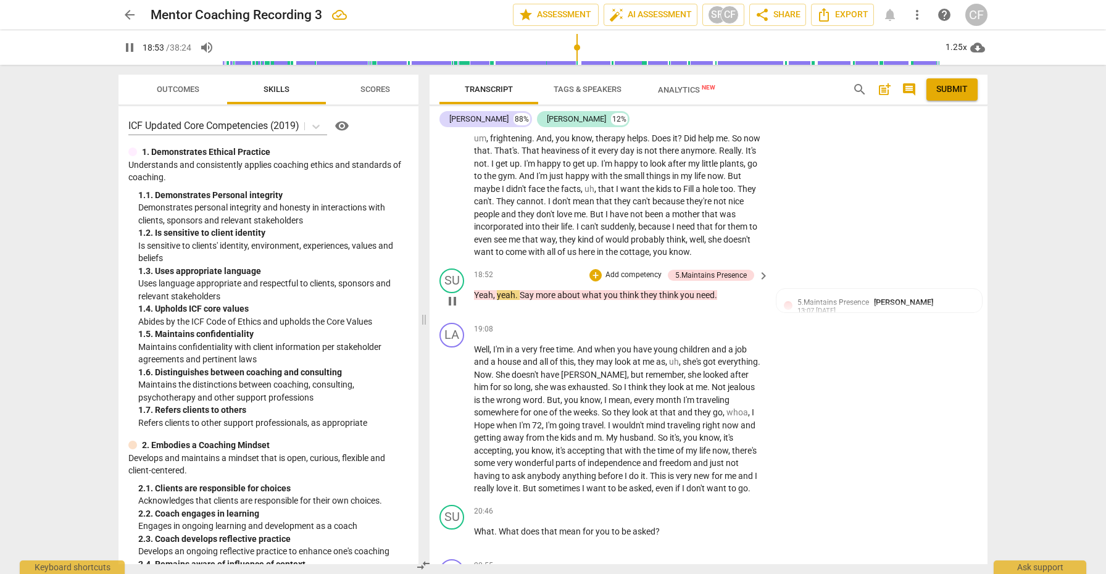
scroll to position [3471, 0]
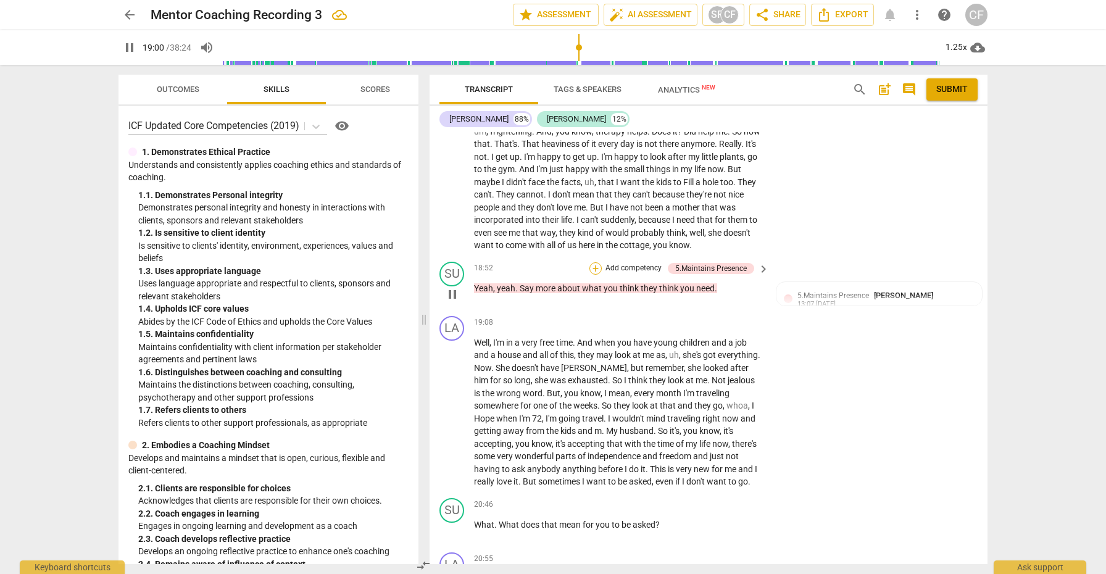
click at [592, 267] on div "+" at bounding box center [595, 268] width 12 height 12
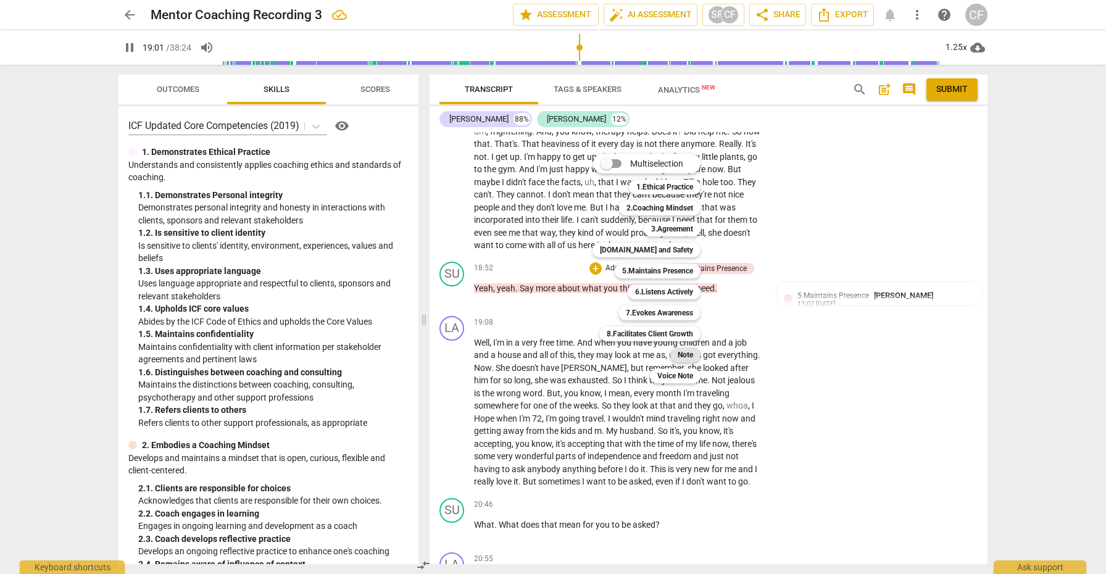
click at [691, 356] on b "Note" at bounding box center [685, 354] width 15 height 15
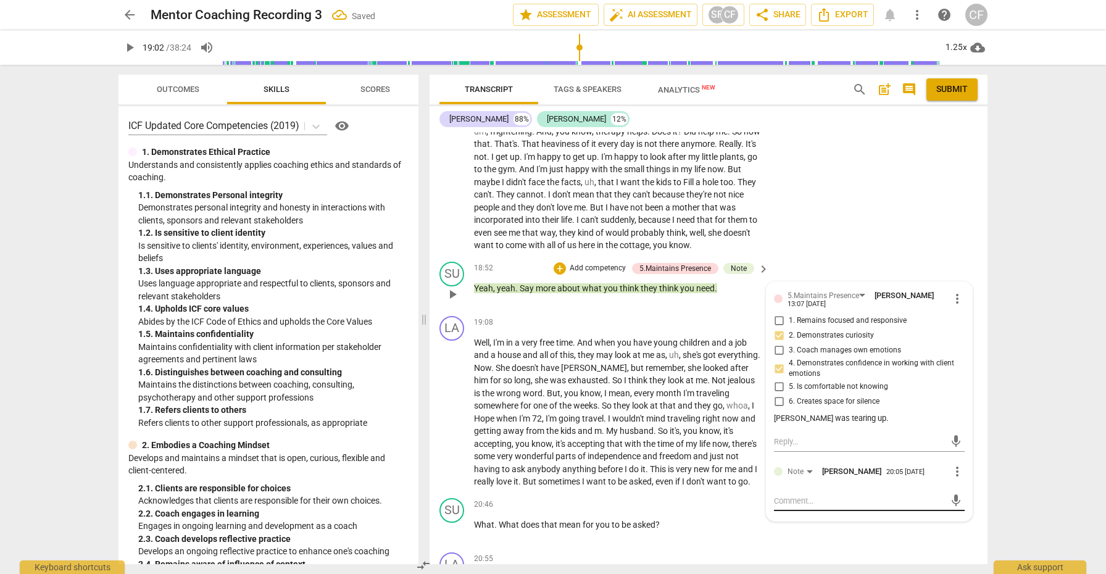
click at [794, 492] on div "mic" at bounding box center [869, 501] width 191 height 20
click at [791, 495] on textarea at bounding box center [859, 501] width 171 height 12
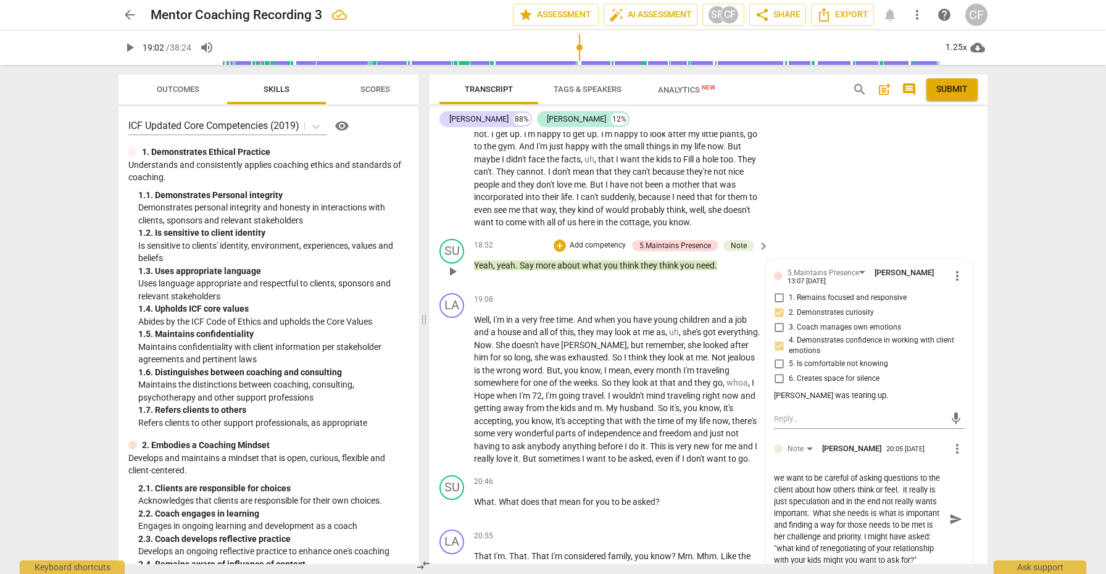
scroll to position [12, 0]
click at [834, 555] on textarea "we want to be careful of asking questions to the client about how others think …" at bounding box center [859, 519] width 171 height 94
drag, startPoint x: 841, startPoint y: 533, endPoint x: 848, endPoint y: 554, distance: 21.7
click at [848, 554] on textarea "we want to be careful of asking questions to the client about how others think …" at bounding box center [859, 519] width 171 height 94
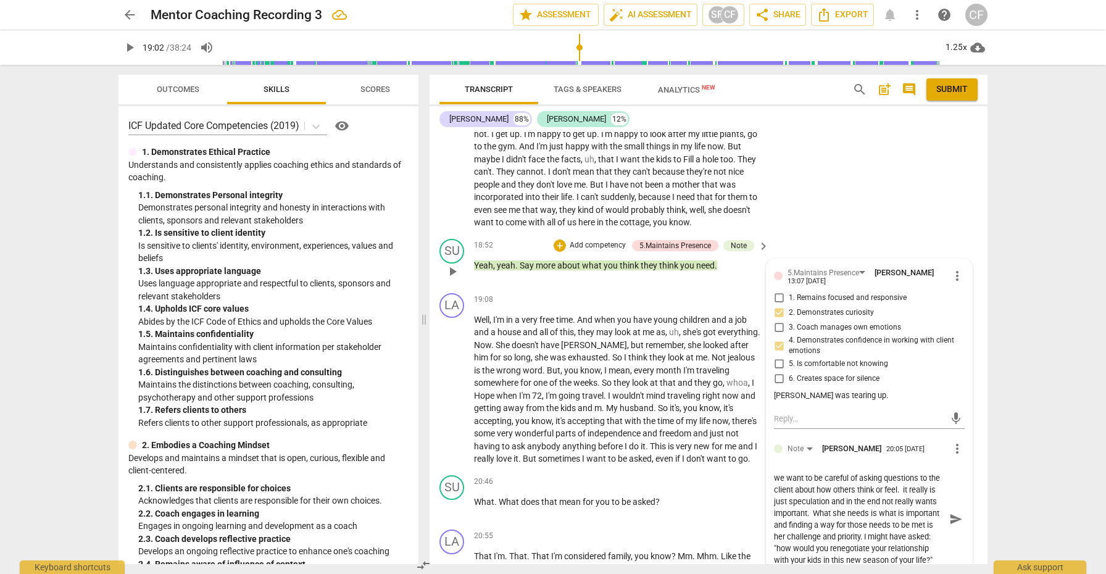
click at [879, 533] on textarea "we want to be careful of asking questions to the client about how others think …" at bounding box center [859, 519] width 171 height 94
click at [952, 514] on span "send" at bounding box center [956, 519] width 14 height 14
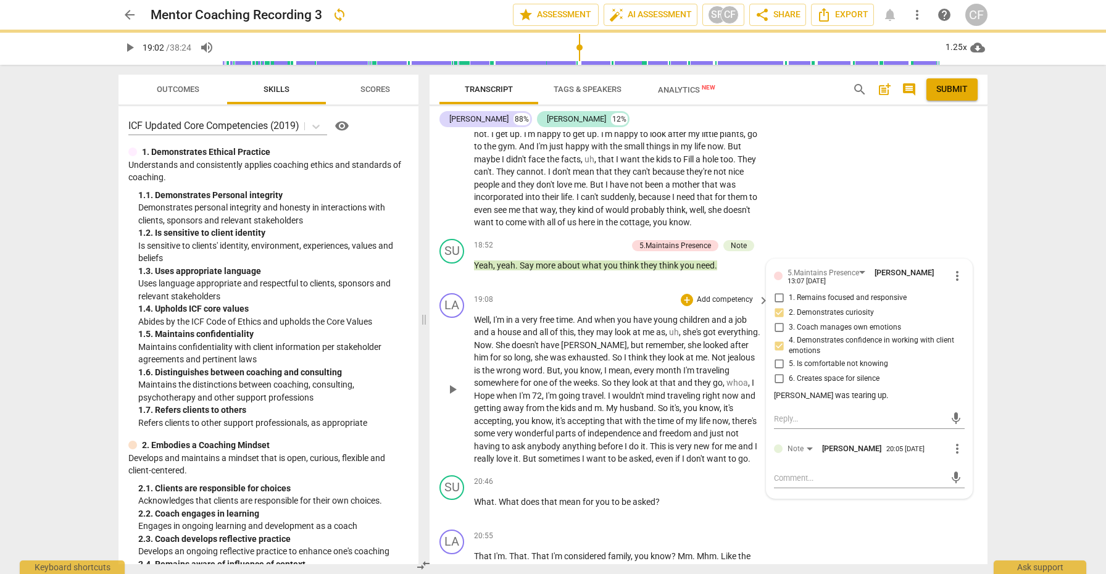
scroll to position [0, 0]
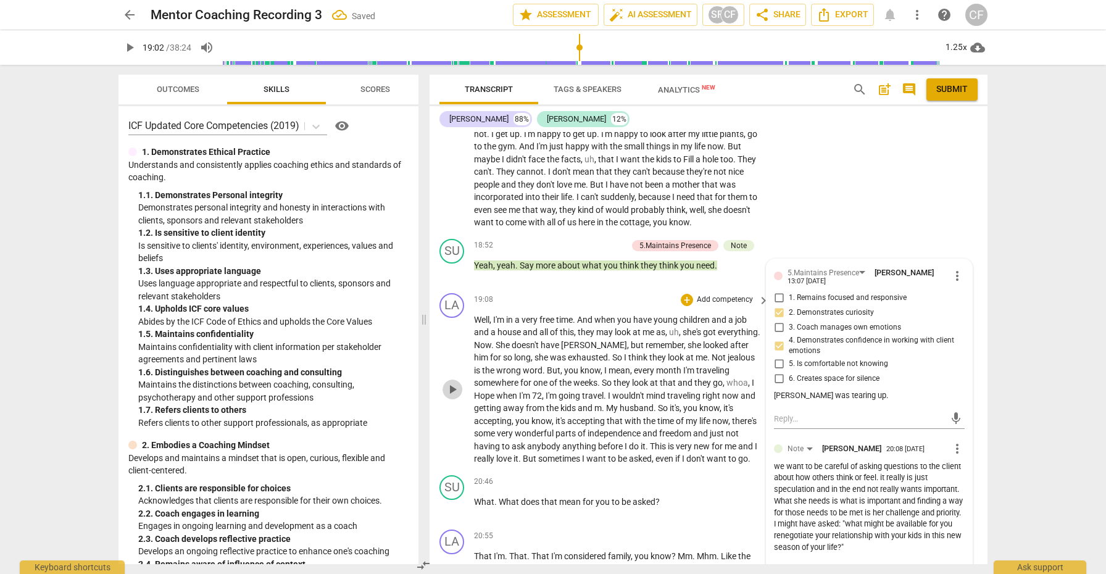
click at [449, 392] on span "play_arrow" at bounding box center [452, 389] width 15 height 15
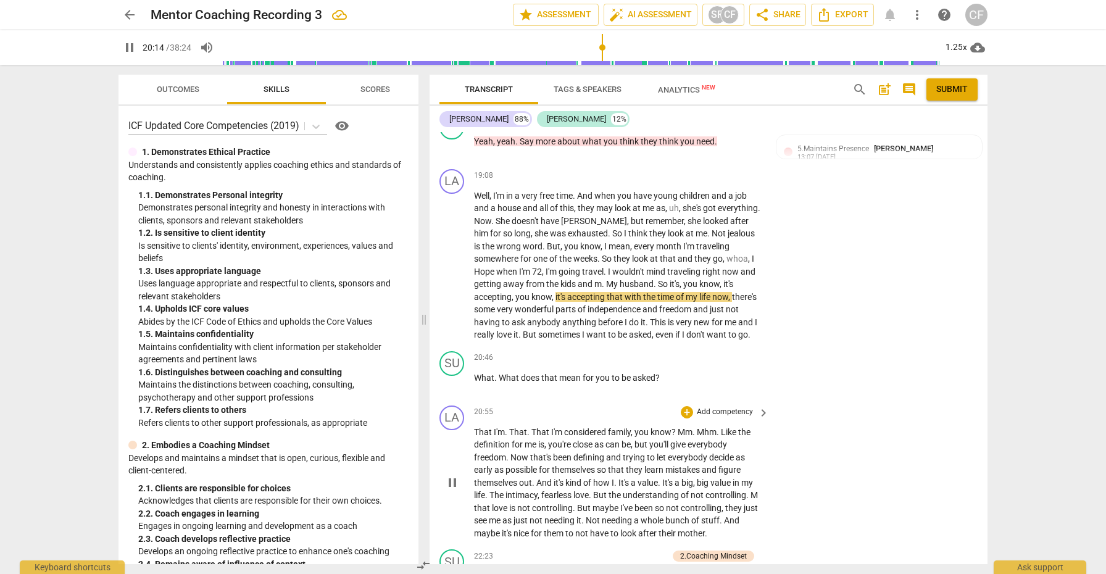
scroll to position [3627, 0]
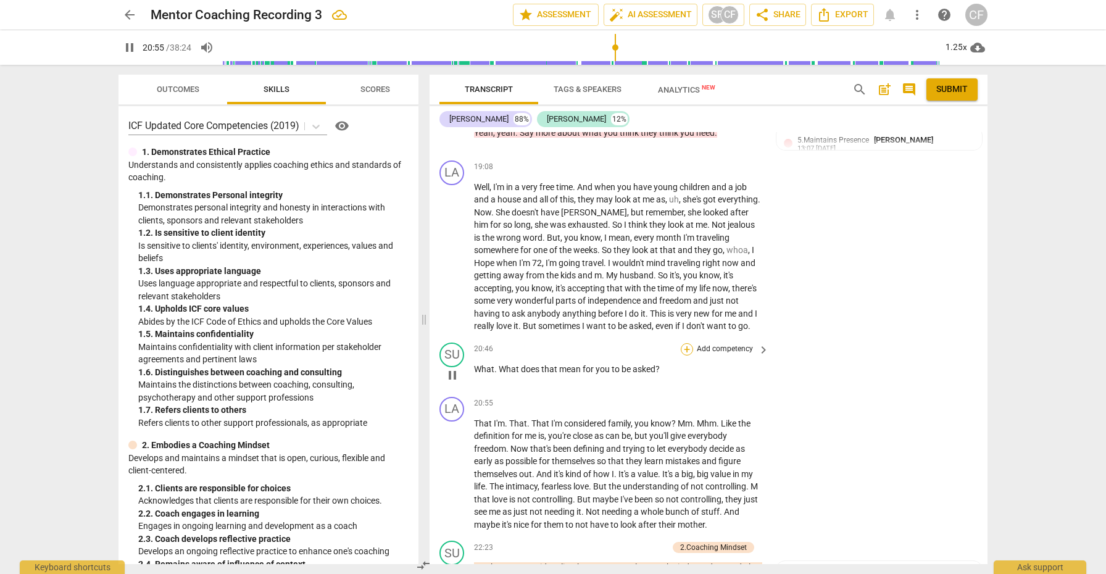
click at [688, 355] on div "+" at bounding box center [687, 349] width 12 height 12
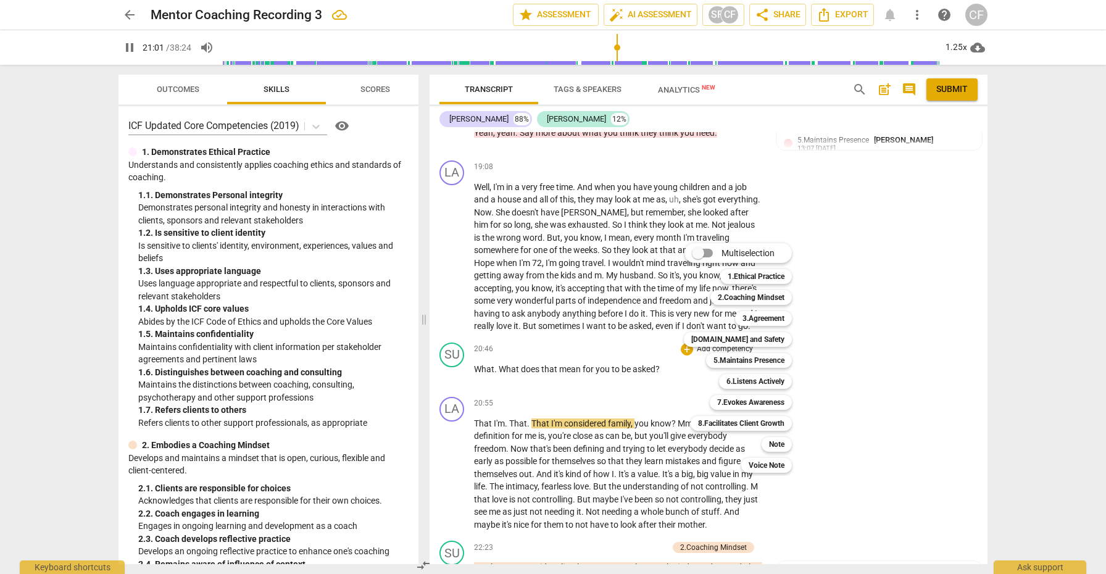
click at [686, 359] on div "Multiselection m 1.Ethical Practice 1 2.Coaching Mindset 2 3.Agreement 3 [DOMAI…" at bounding box center [747, 358] width 136 height 236
click at [781, 447] on b "Note" at bounding box center [776, 444] width 15 height 15
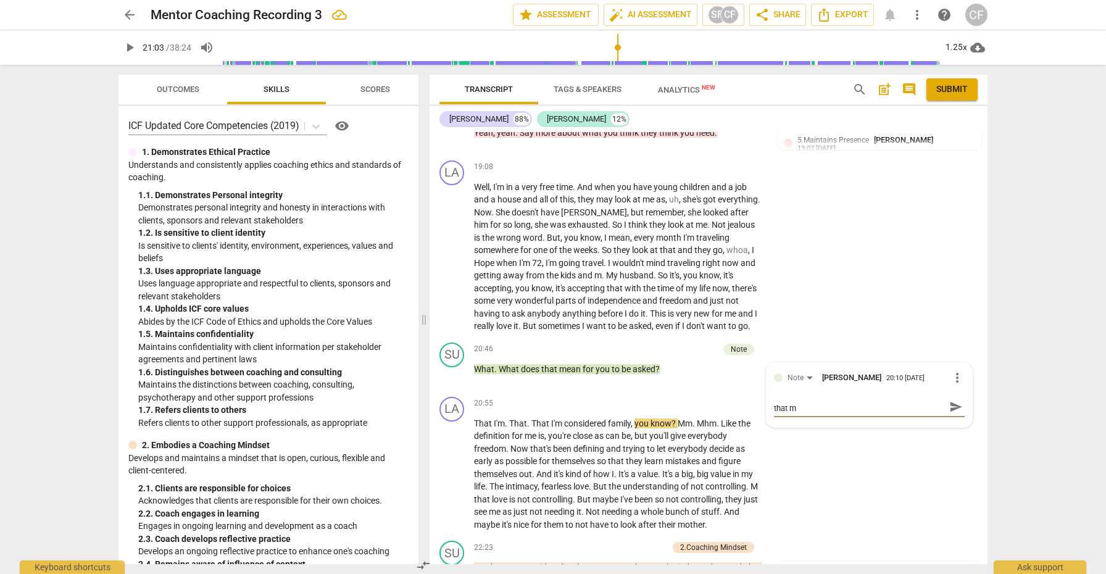
scroll to position [0, 0]
click at [455, 478] on span "play_arrow" at bounding box center [452, 474] width 15 height 15
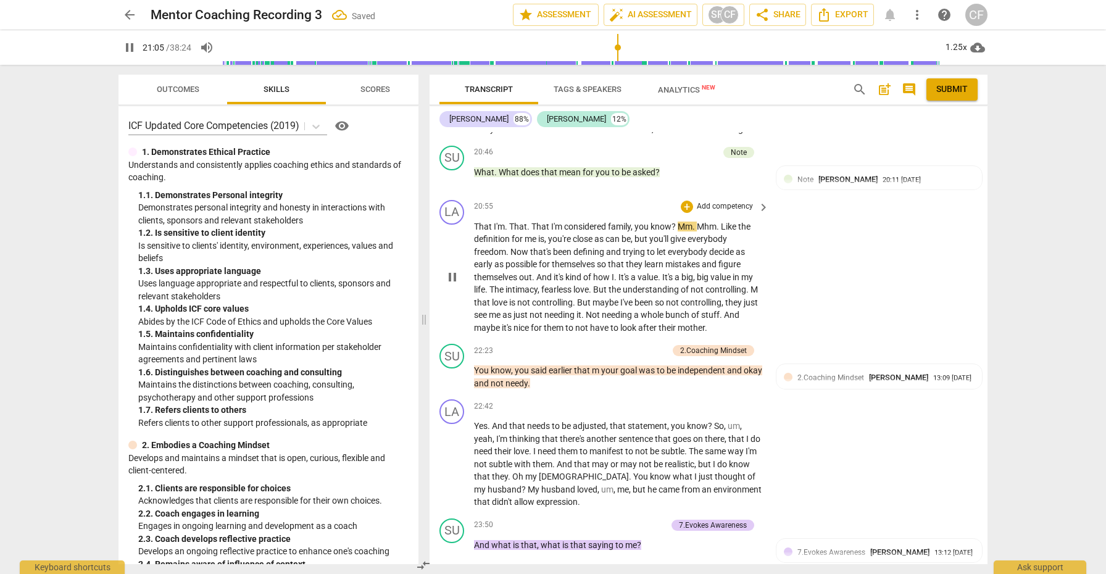
scroll to position [3826, 0]
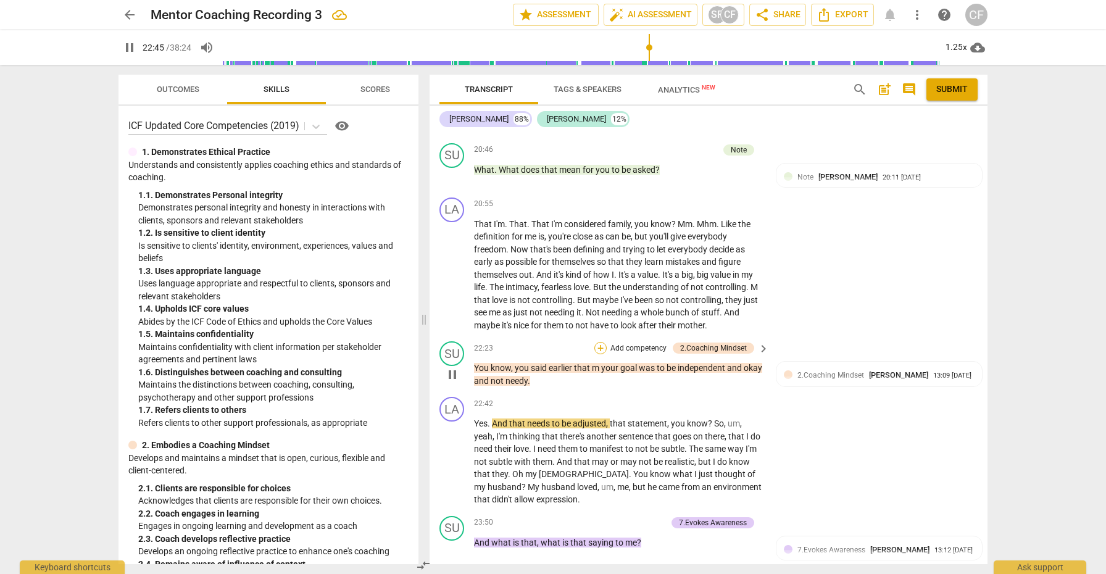
click at [598, 354] on div "+" at bounding box center [600, 348] width 12 height 12
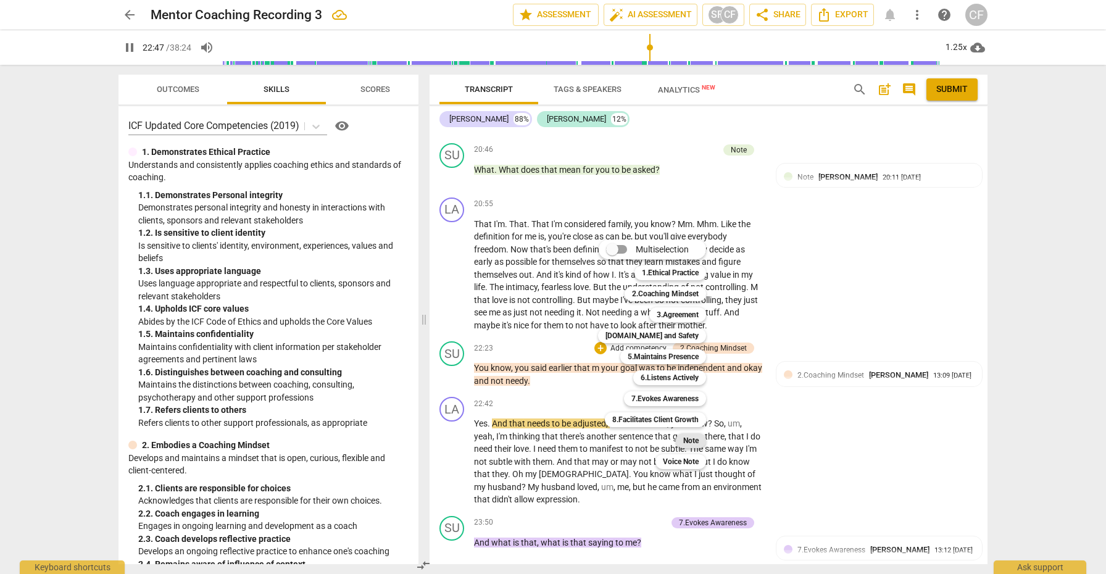
click at [697, 436] on b "Note" at bounding box center [690, 440] width 15 height 15
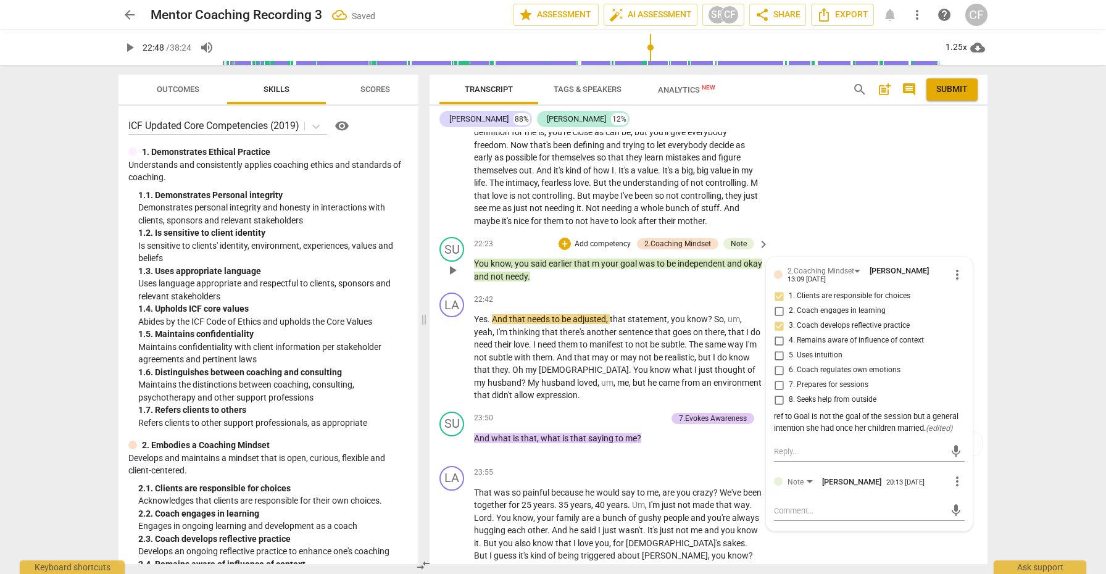
scroll to position [3957, 0]
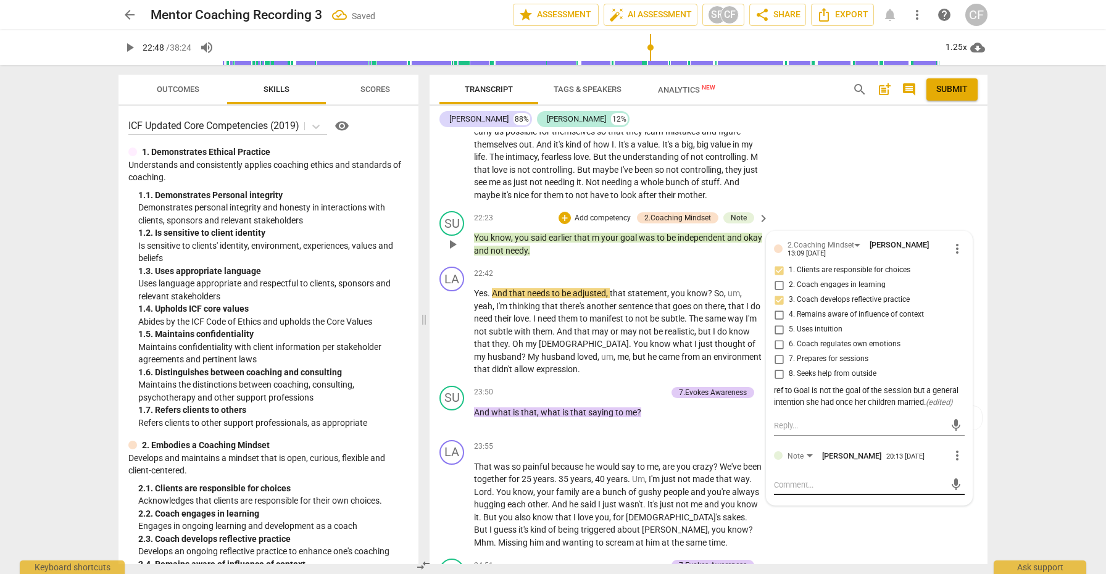
click at [783, 491] on textarea at bounding box center [859, 485] width 171 height 12
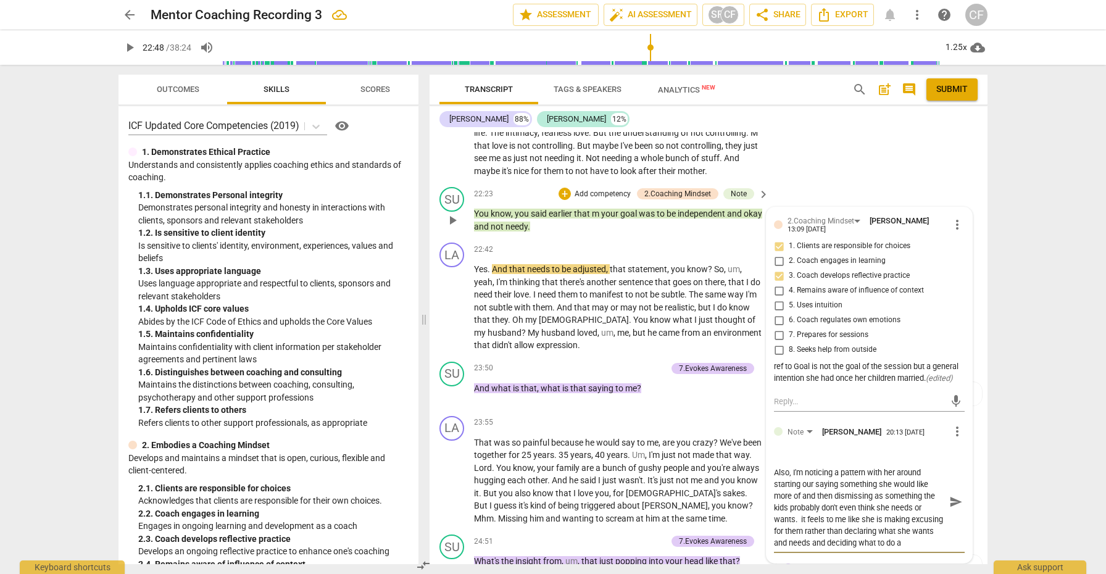
scroll to position [46, 0]
click at [949, 509] on span "send" at bounding box center [956, 502] width 14 height 14
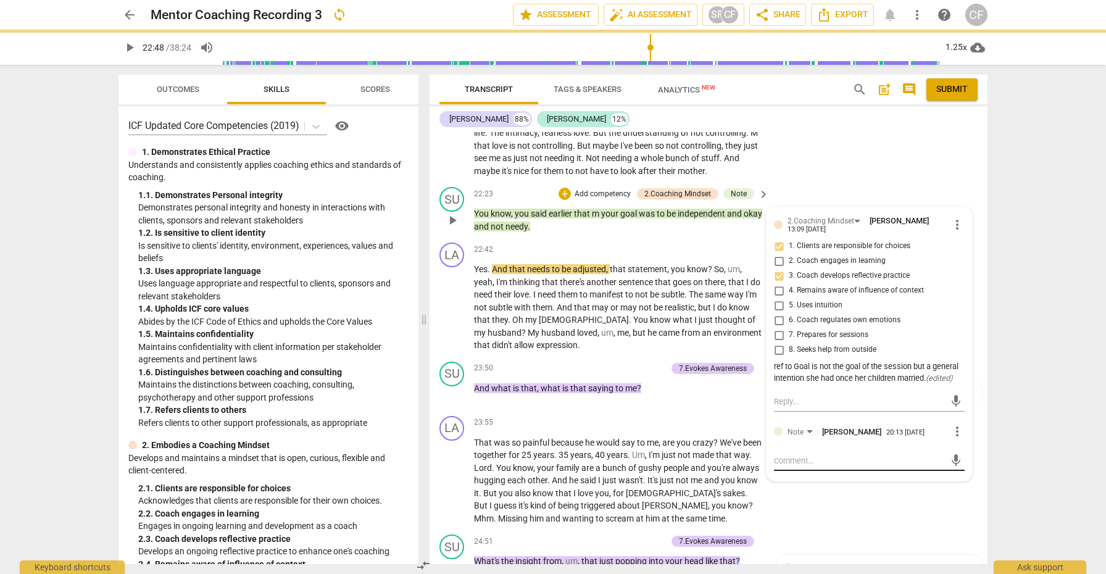
scroll to position [0, 0]
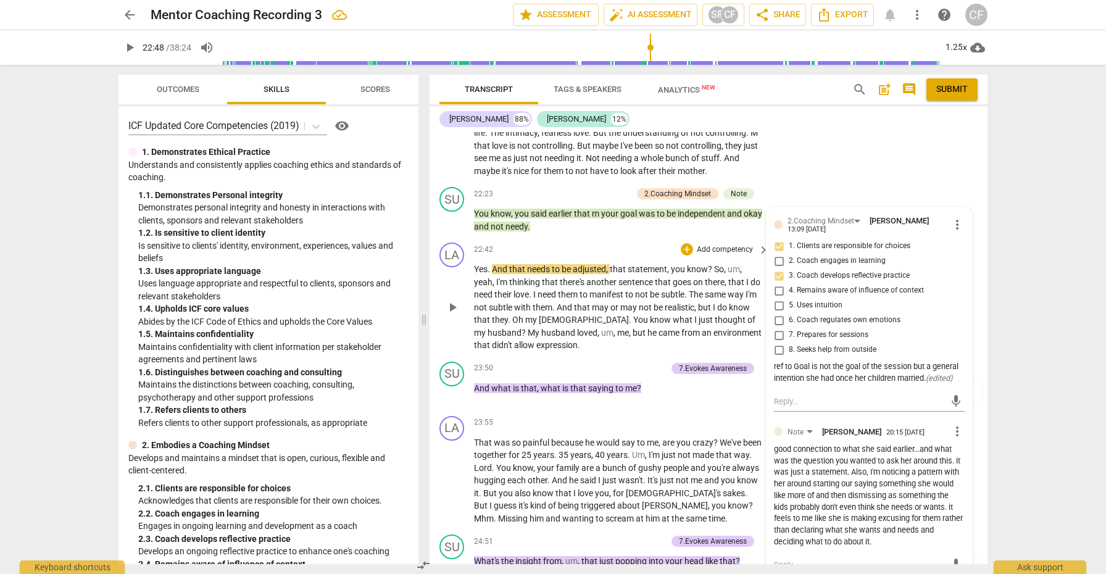
click at [459, 309] on span "play_arrow" at bounding box center [452, 307] width 15 height 15
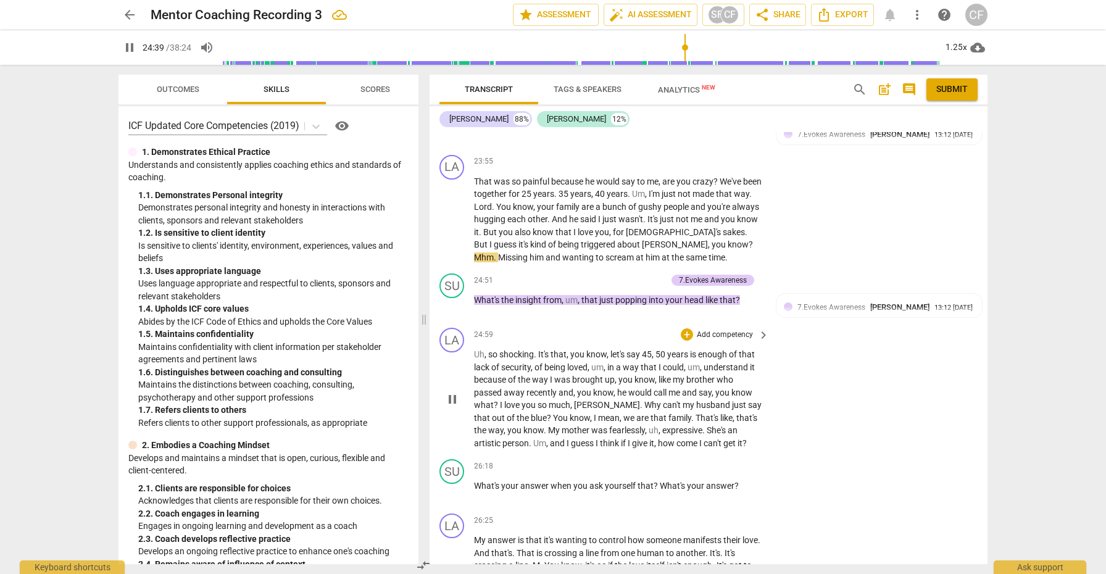
scroll to position [4250, 0]
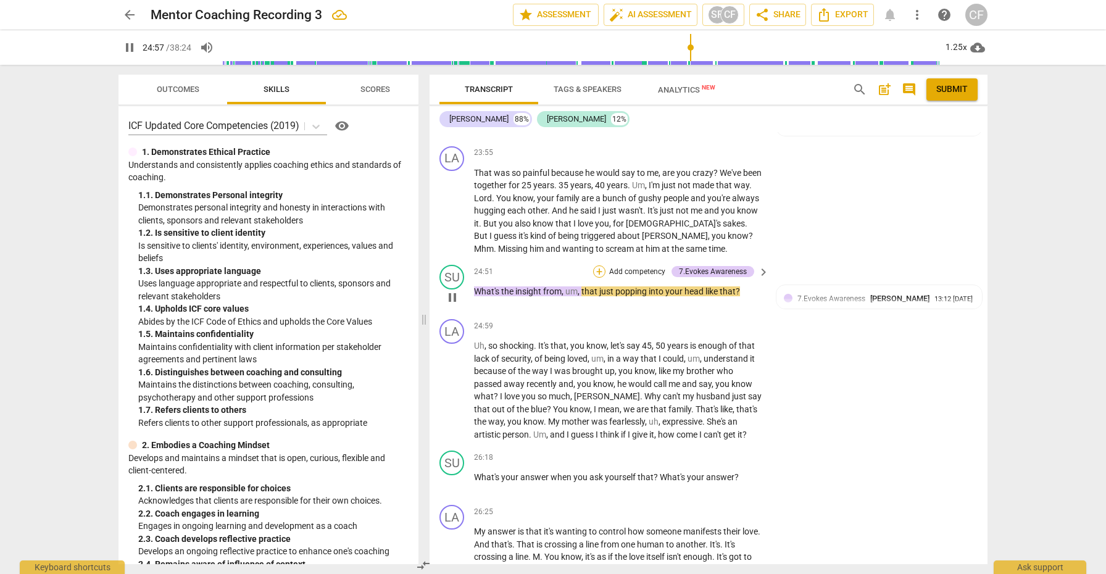
click at [599, 274] on div "+" at bounding box center [599, 271] width 12 height 12
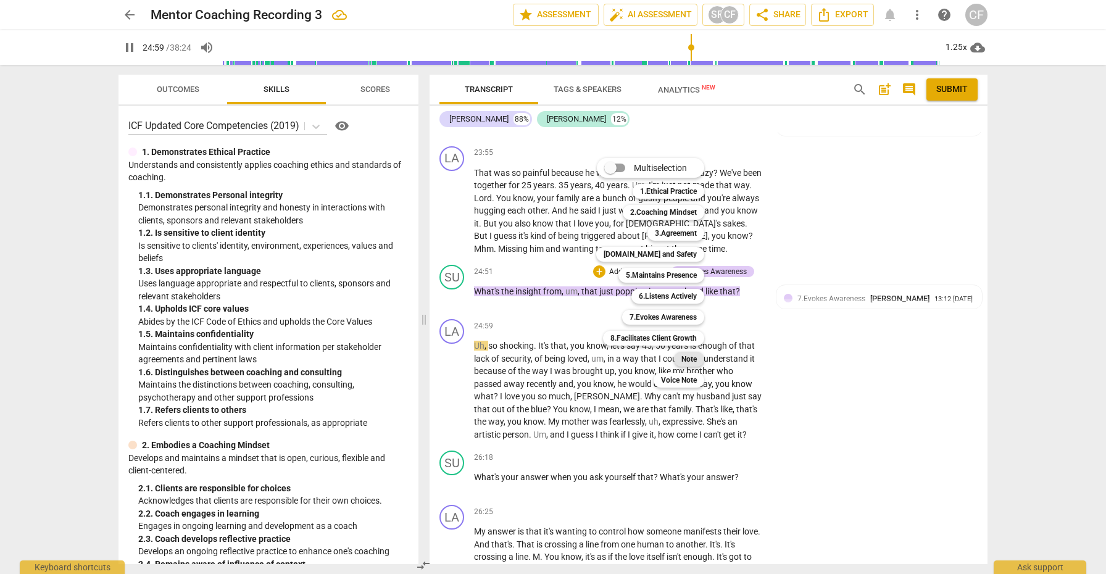
click at [690, 356] on b "Note" at bounding box center [688, 359] width 15 height 15
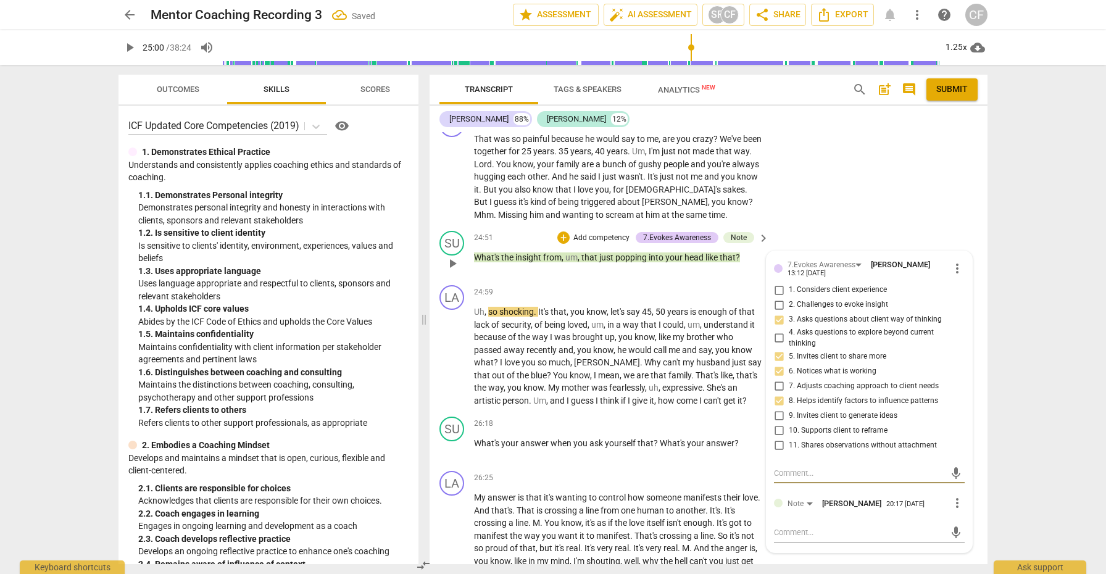
scroll to position [4348, 0]
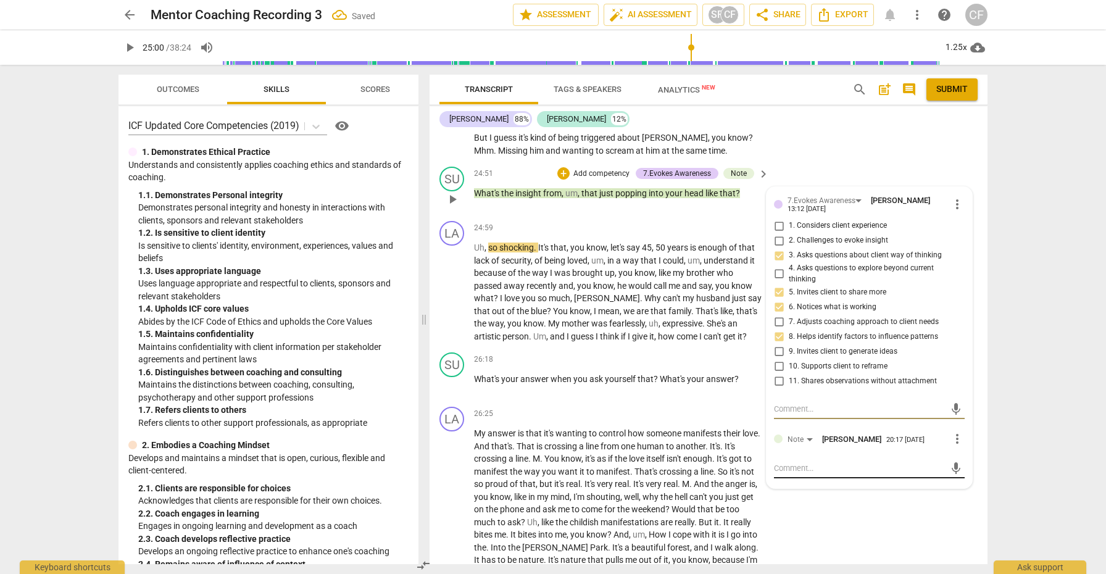
click at [820, 465] on textarea at bounding box center [859, 468] width 171 height 12
click at [949, 473] on span "send" at bounding box center [956, 475] width 14 height 14
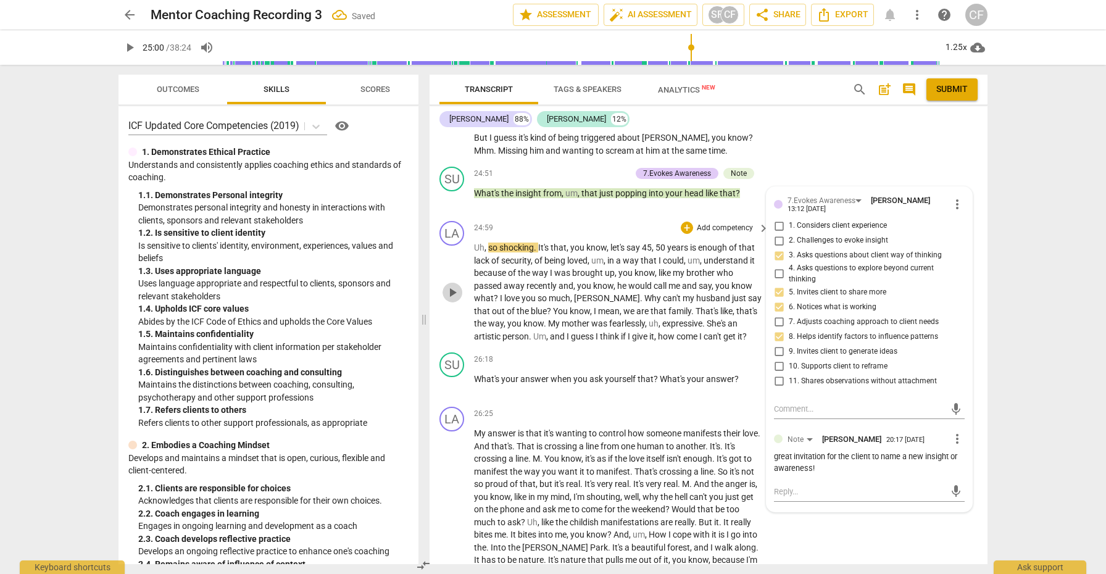
click at [452, 294] on span "play_arrow" at bounding box center [452, 292] width 15 height 15
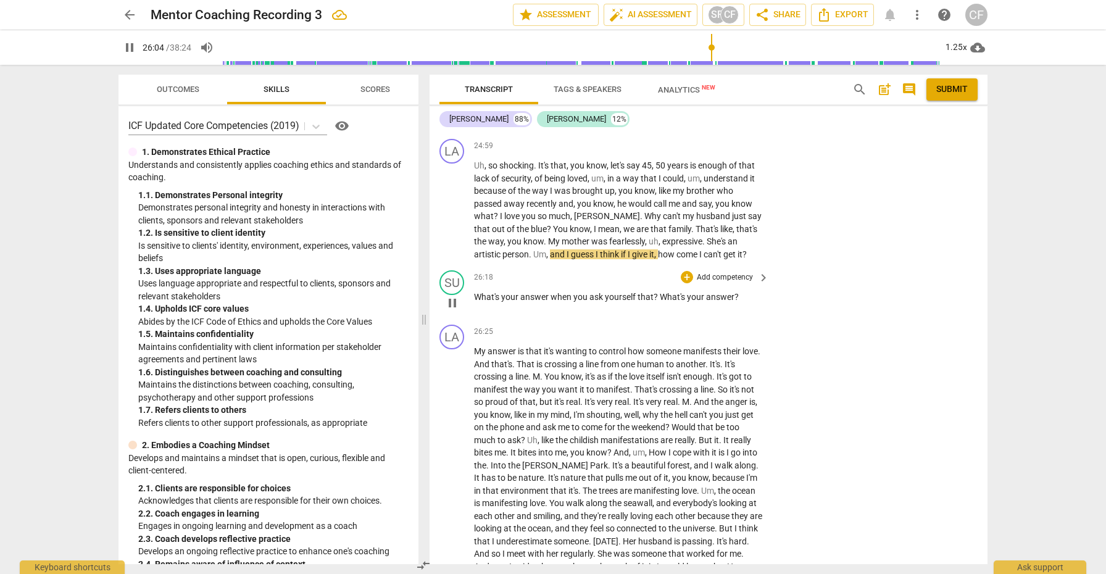
scroll to position [4432, 0]
click at [687, 276] on div "+" at bounding box center [687, 276] width 12 height 12
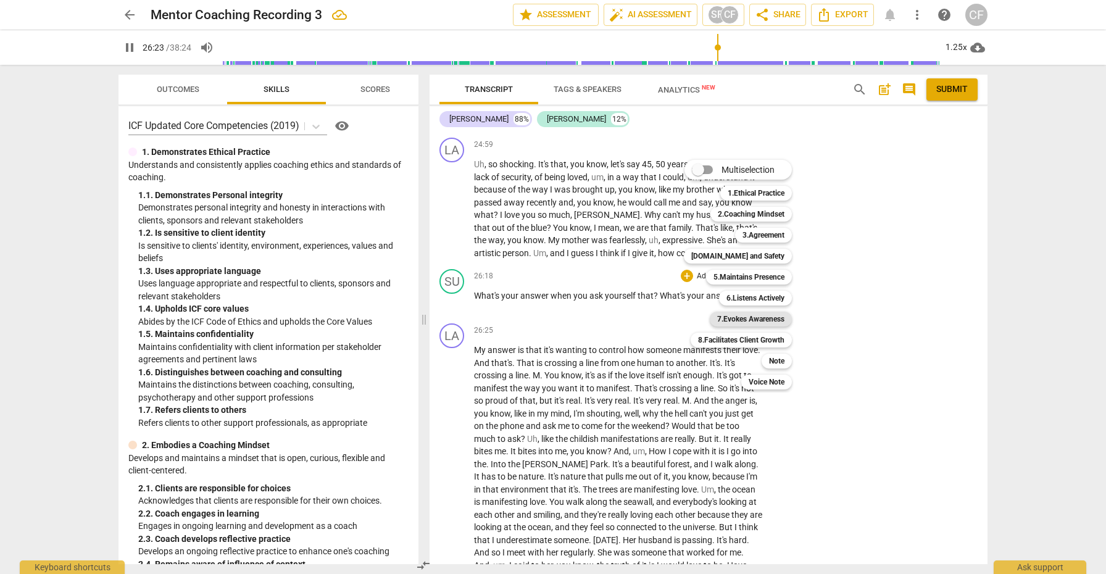
click at [774, 322] on b "7.Evokes Awareness" at bounding box center [750, 319] width 67 height 15
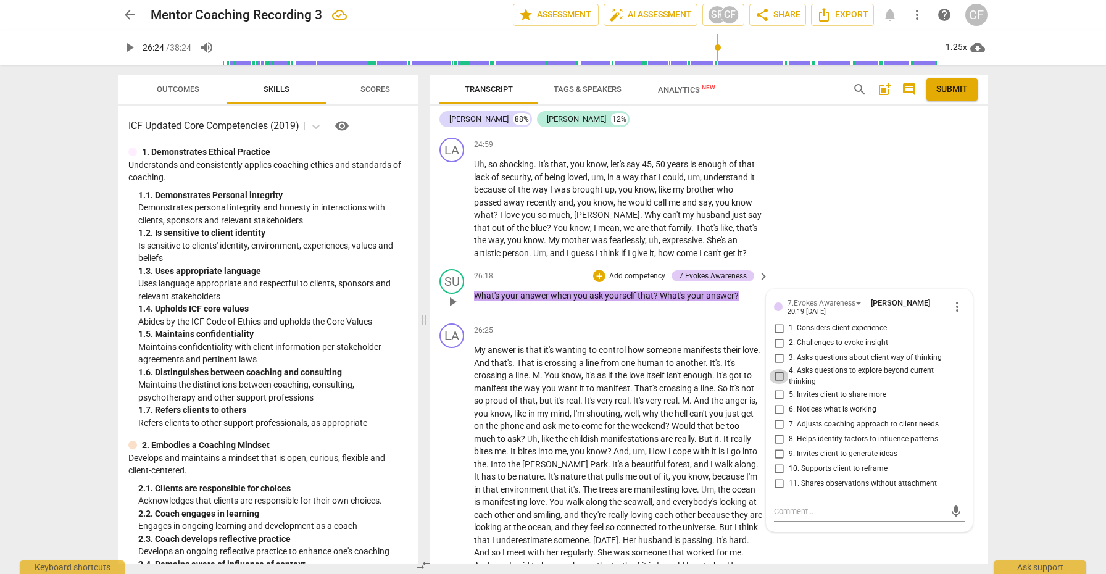
click at [780, 375] on input "4. Asks questions to explore beyond current thinking" at bounding box center [779, 376] width 20 height 15
click at [781, 355] on input "3. Asks questions about client way of thinking" at bounding box center [779, 358] width 20 height 15
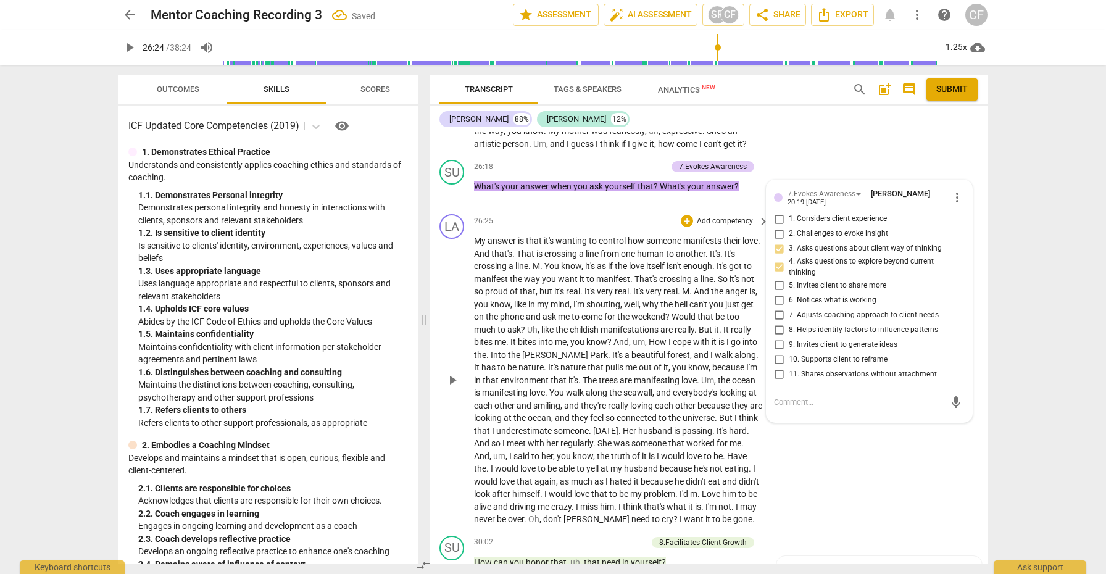
scroll to position [4545, 0]
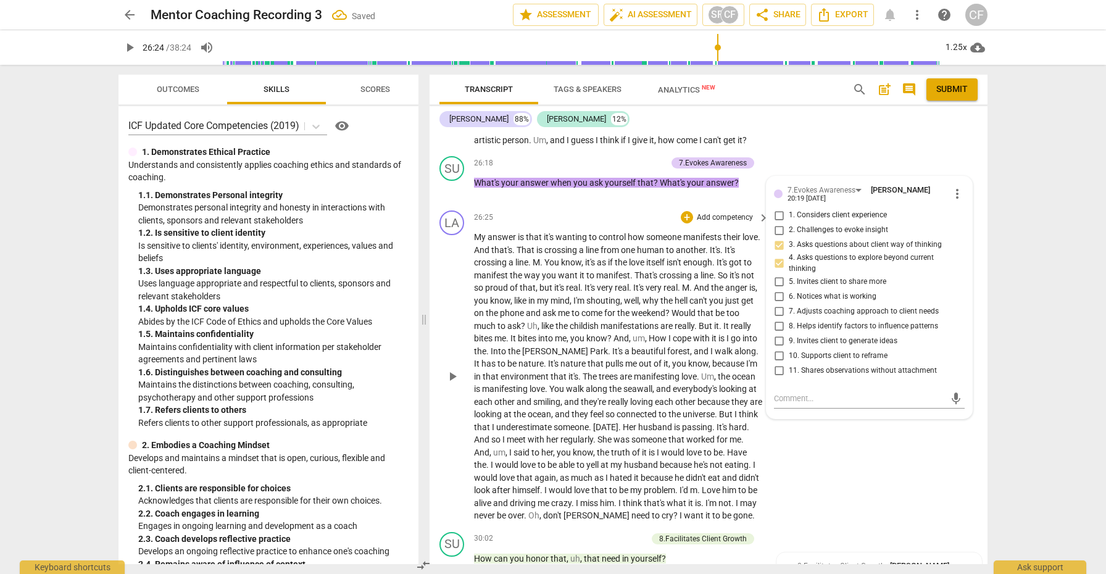
click at [455, 378] on span "play_arrow" at bounding box center [452, 376] width 15 height 15
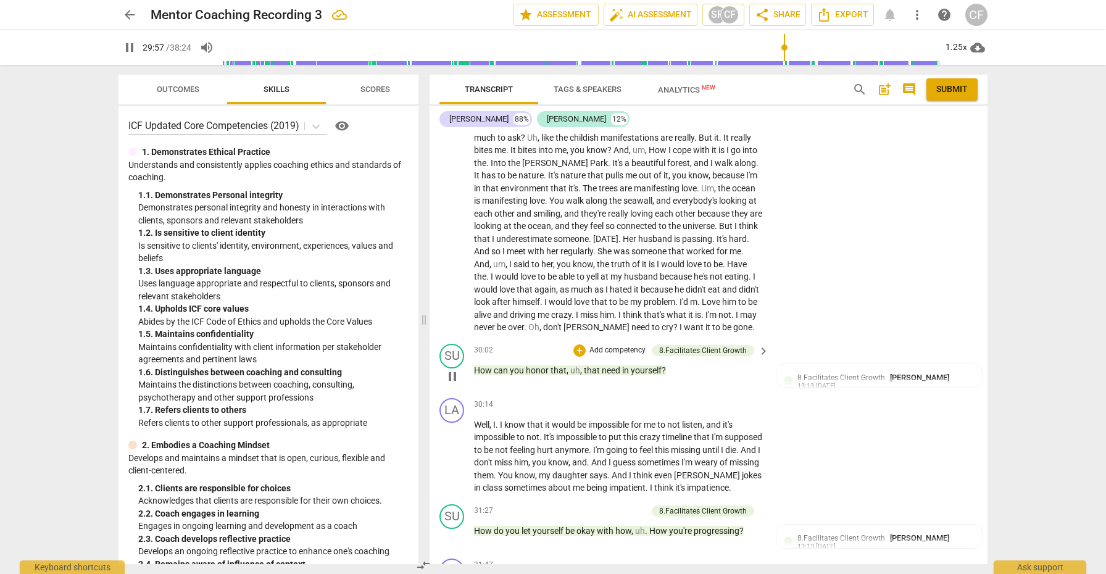
scroll to position [4734, 0]
click at [577, 355] on div "+" at bounding box center [579, 349] width 12 height 12
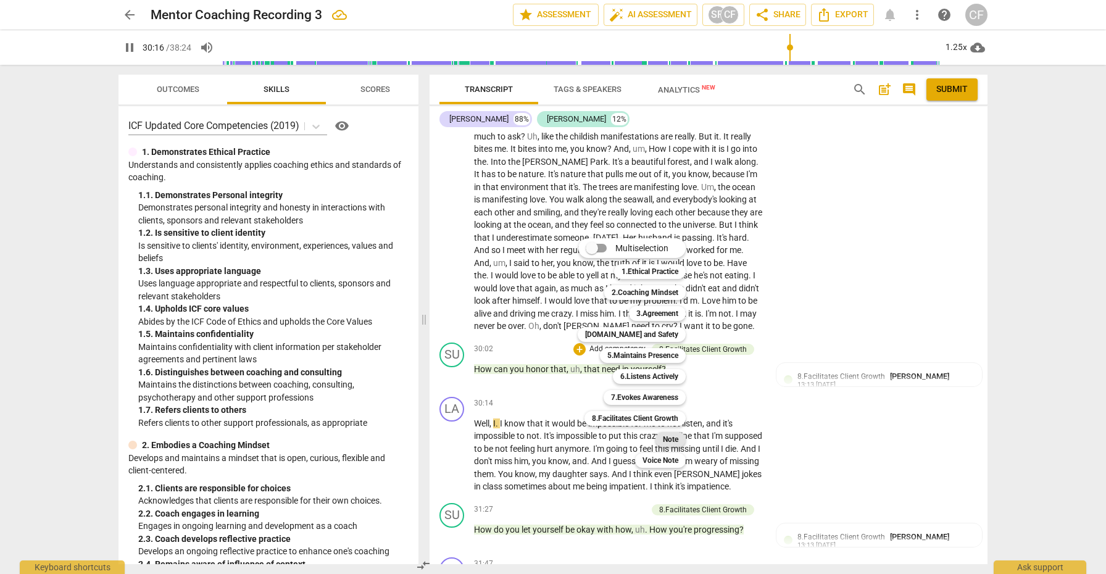
click at [675, 441] on b "Note" at bounding box center [670, 439] width 15 height 15
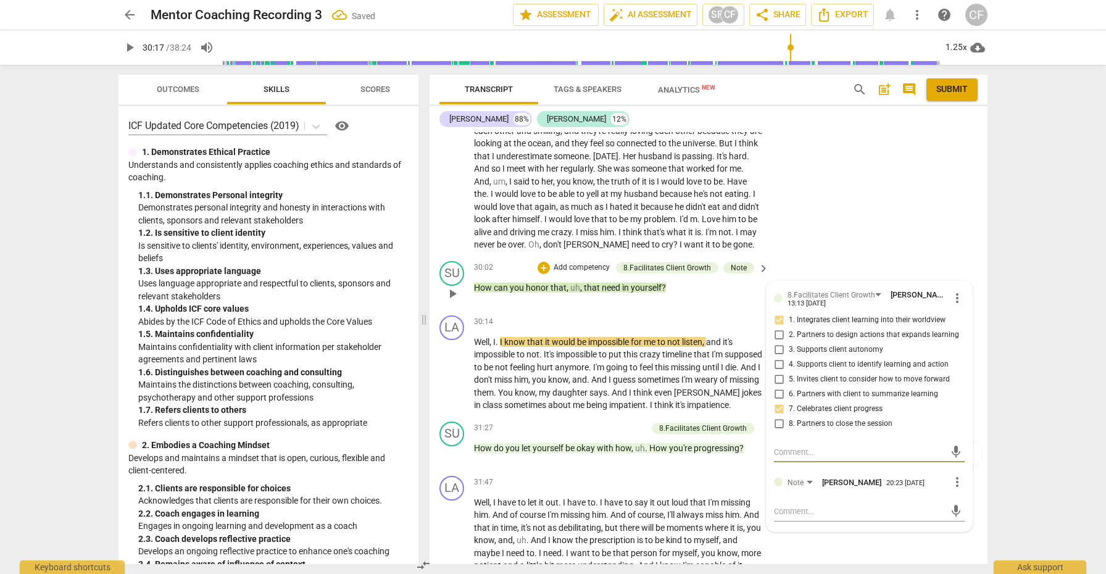
scroll to position [4854, 0]
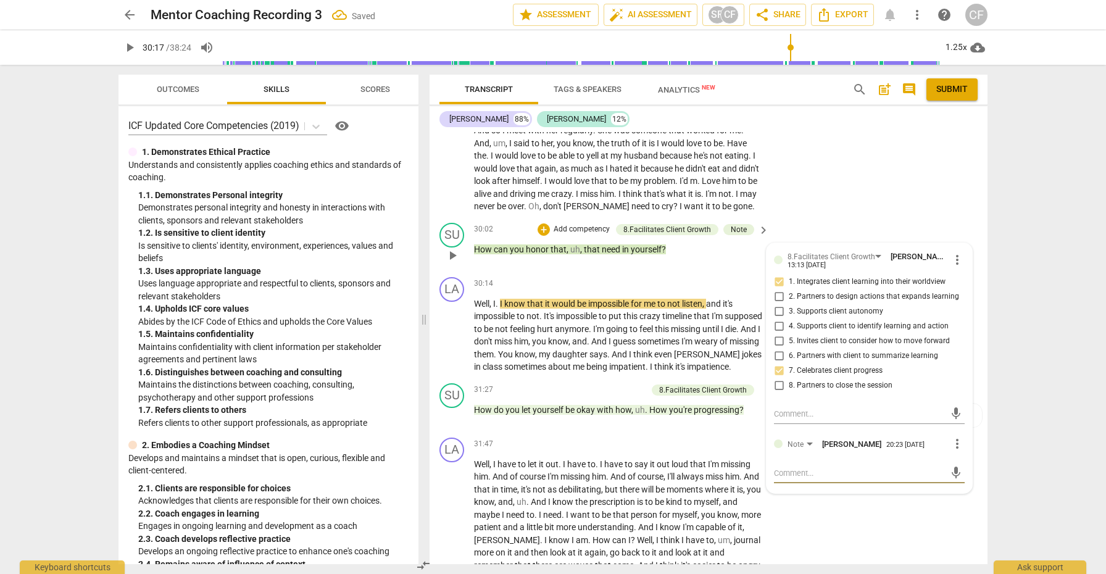
click at [813, 478] on textarea at bounding box center [859, 473] width 171 height 12
click at [952, 478] on span "send" at bounding box center [956, 479] width 14 height 14
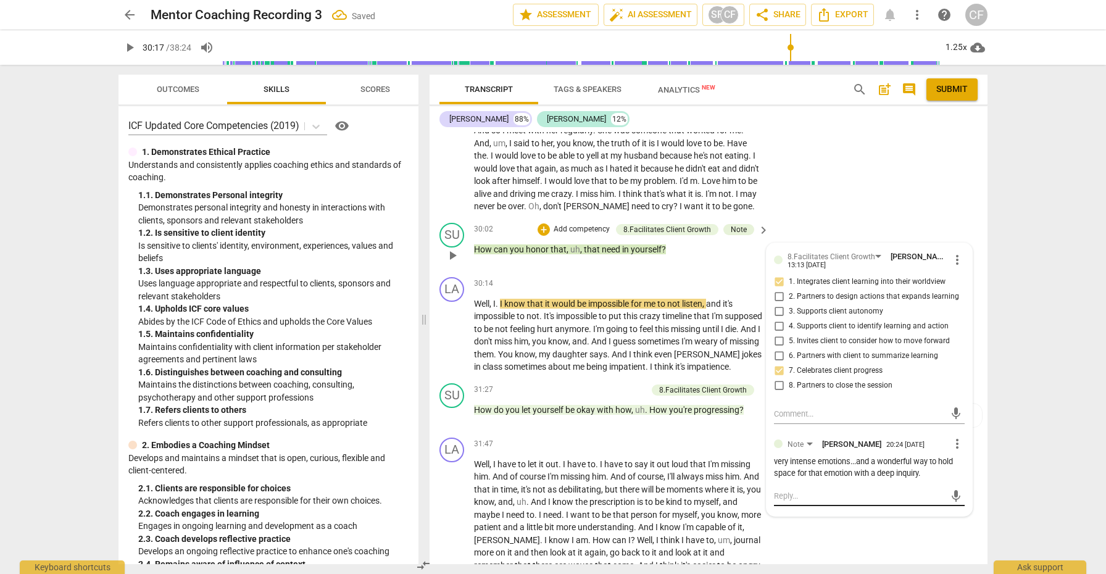
scroll to position [0, 0]
click at [459, 343] on span "play_arrow" at bounding box center [452, 335] width 15 height 15
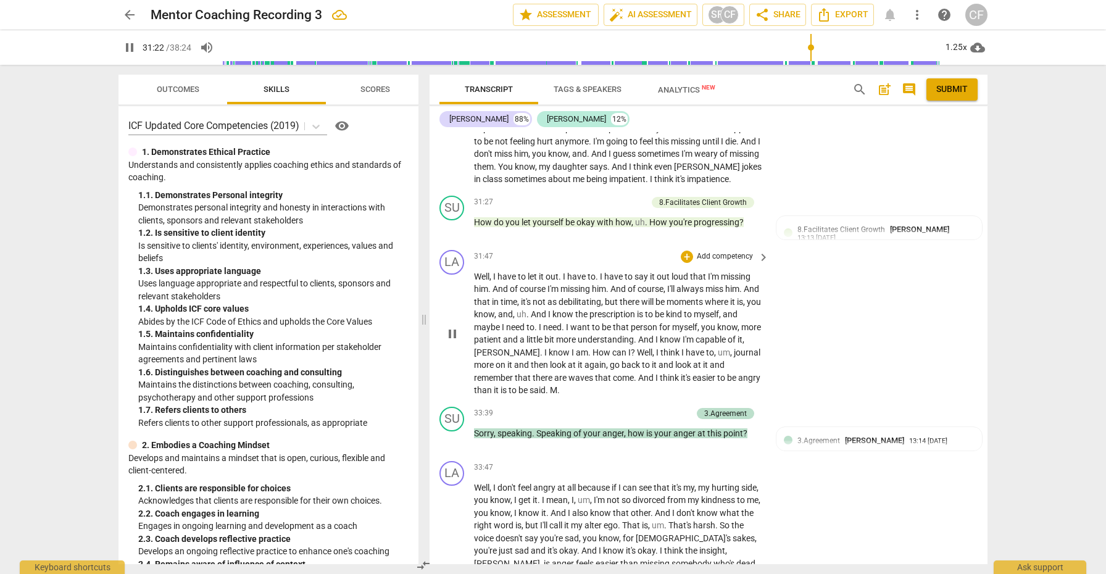
scroll to position [5050, 0]
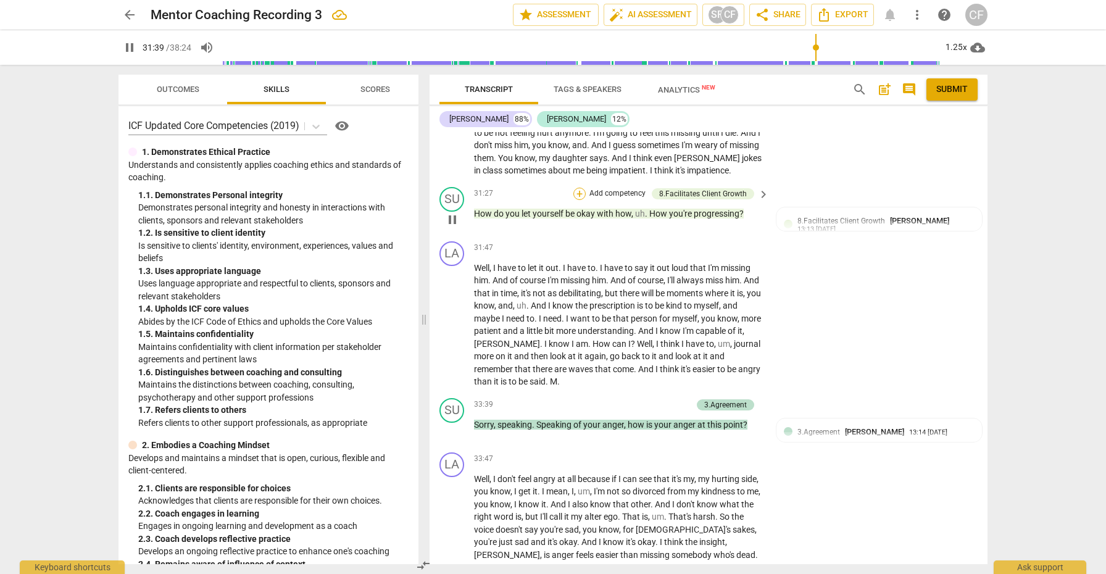
click at [578, 200] on div "+" at bounding box center [579, 194] width 12 height 12
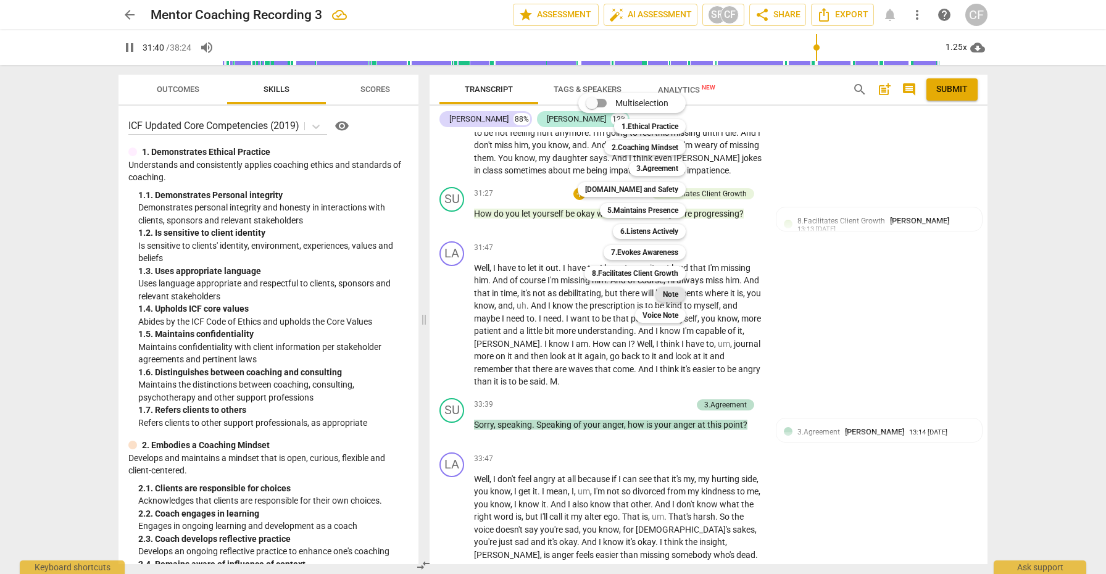
click at [673, 295] on b "Note" at bounding box center [670, 294] width 15 height 15
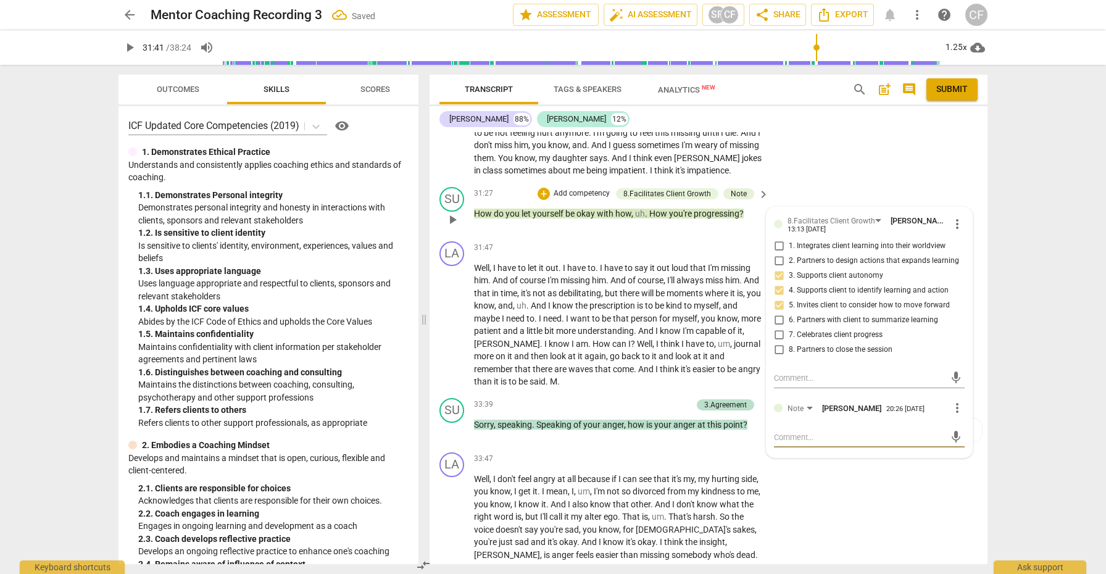
click at [810, 443] on textarea at bounding box center [859, 437] width 171 height 12
click at [952, 444] on span "send" at bounding box center [956, 437] width 14 height 14
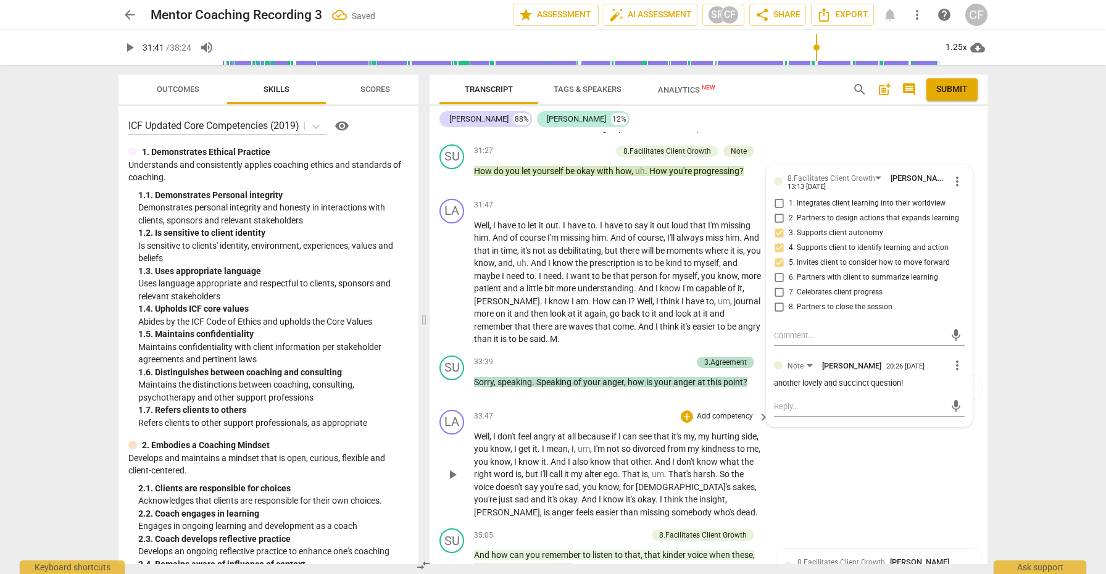
scroll to position [5095, 0]
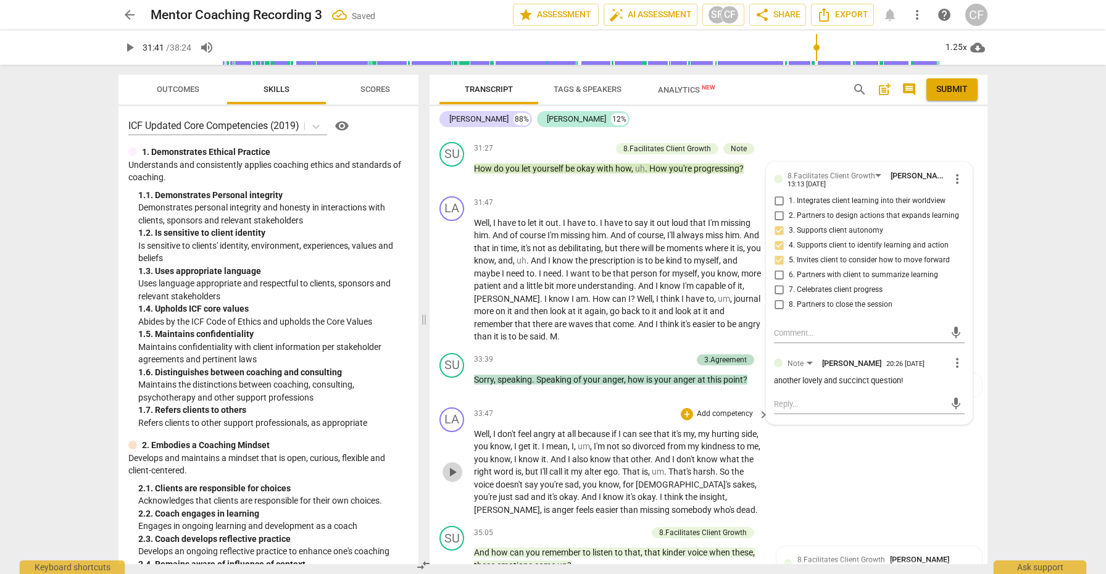
click at [457, 480] on span "play_arrow" at bounding box center [452, 472] width 15 height 15
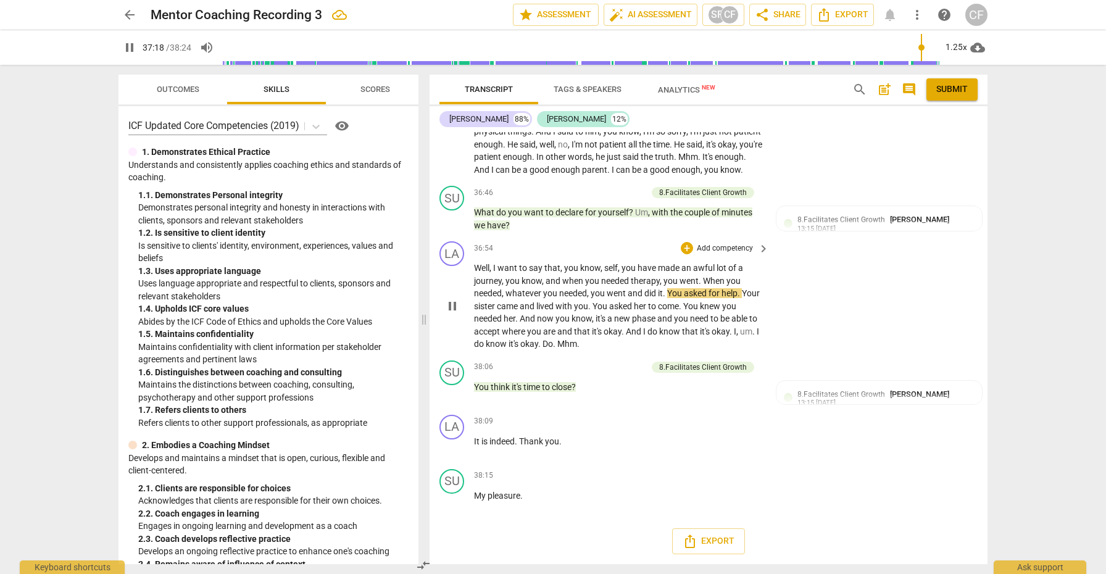
scroll to position [0, 0]
click at [955, 91] on span "Submit" at bounding box center [951, 89] width 31 height 12
